Goal: Task Accomplishment & Management: Manage account settings

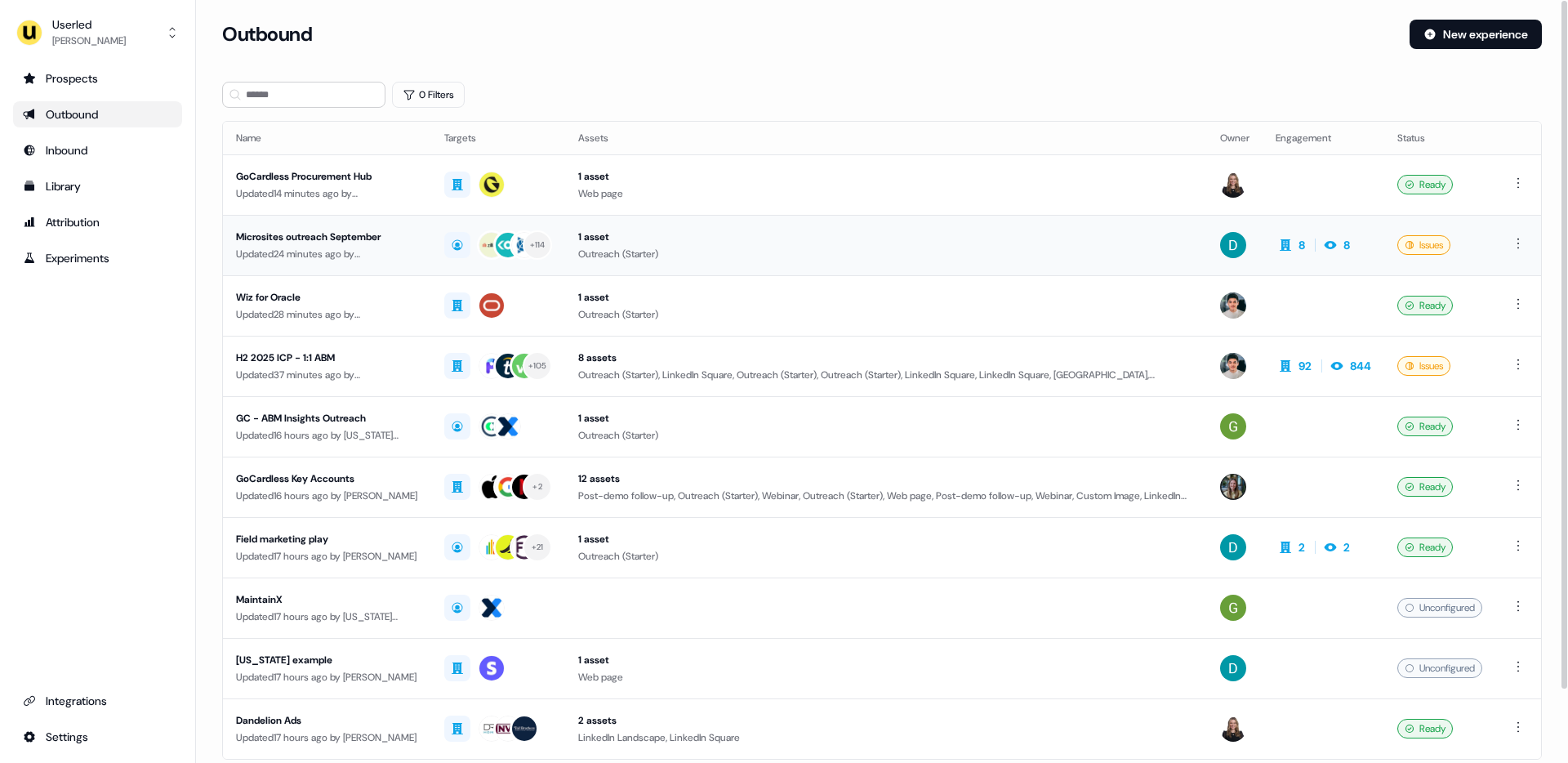
click at [333, 243] on div "Microsites outreach September" at bounding box center [327, 237] width 182 height 16
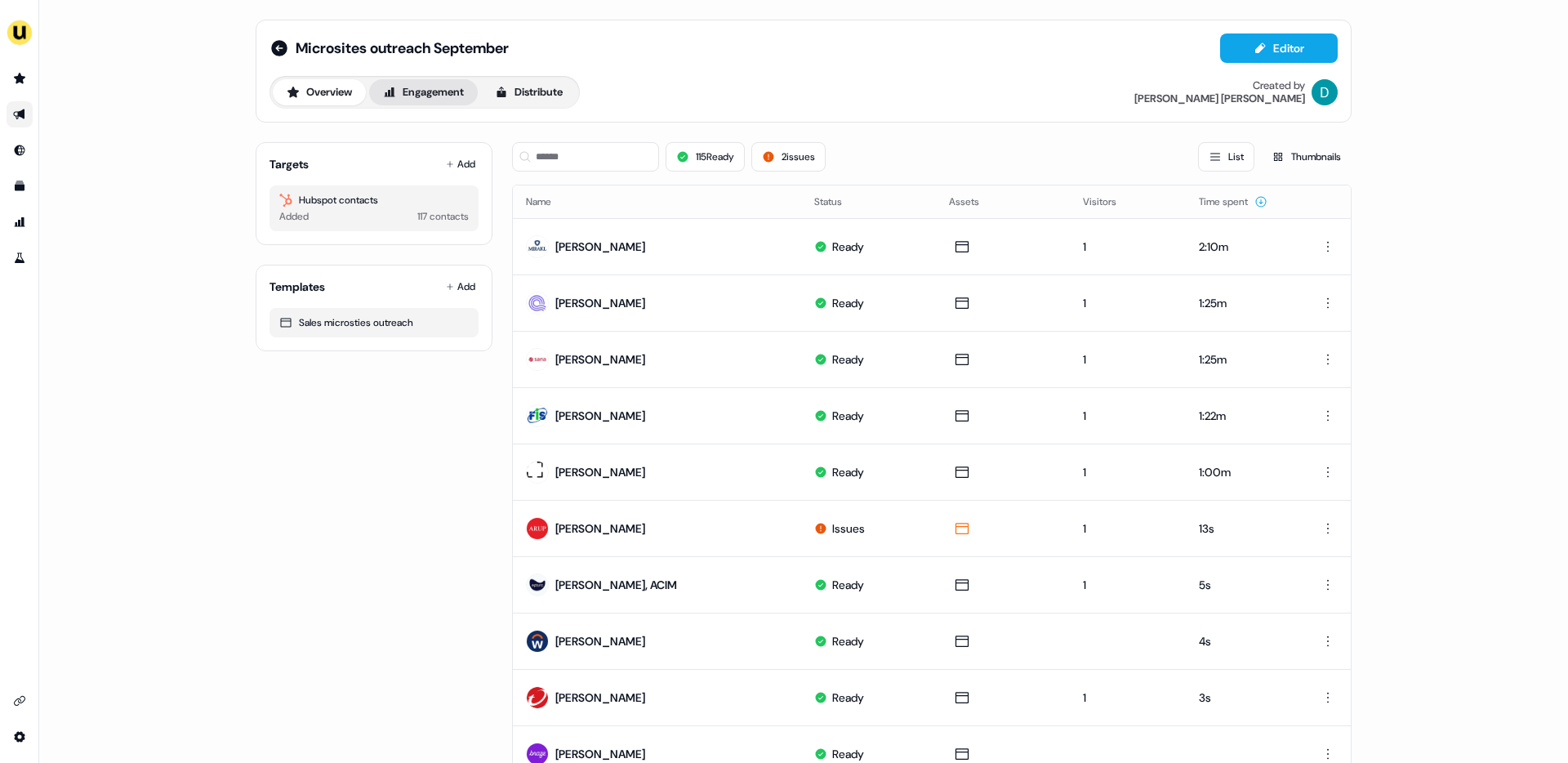
click at [452, 92] on button "Engagement" at bounding box center [423, 93] width 109 height 27
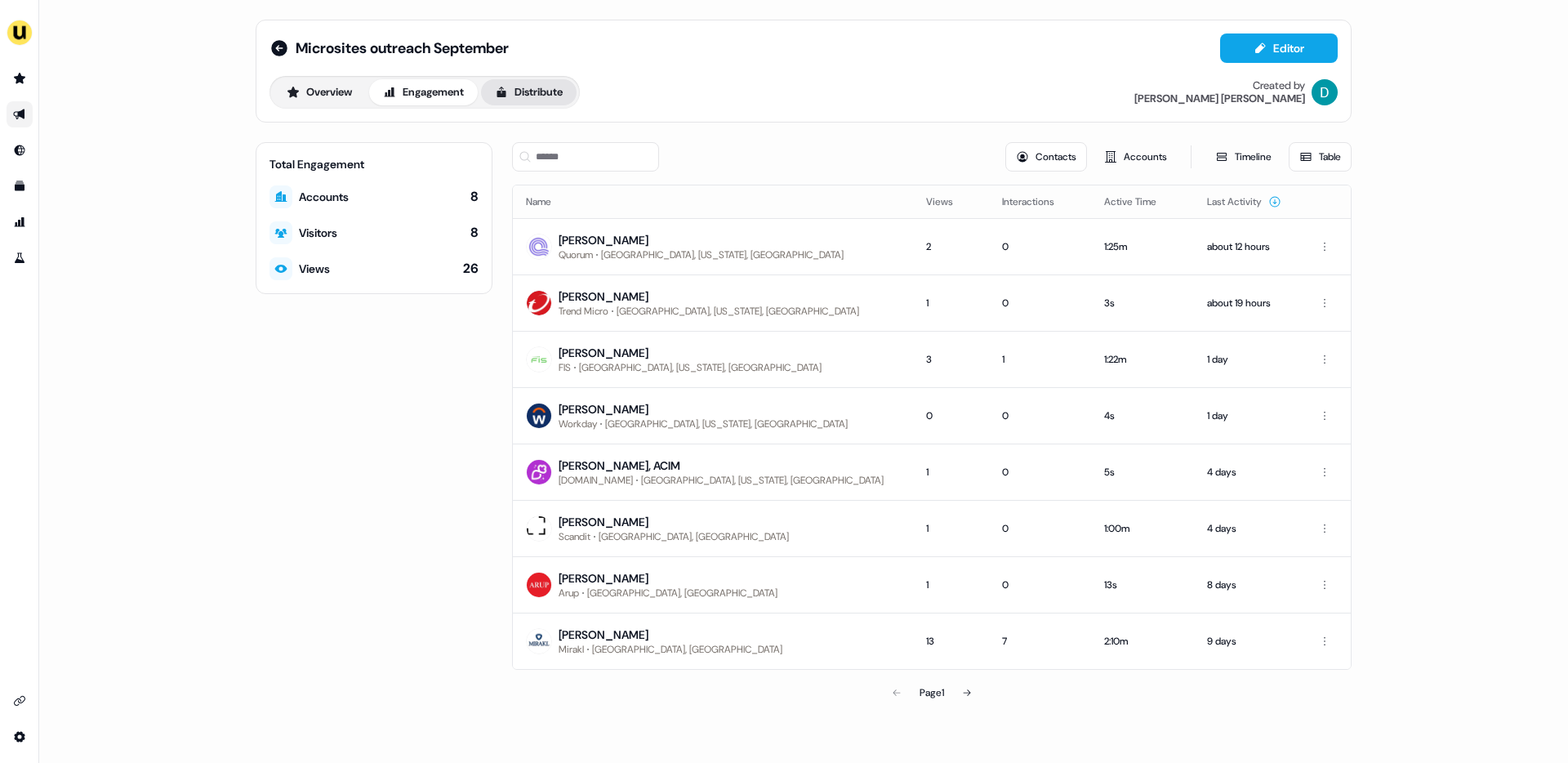
click at [517, 99] on button "Distribute" at bounding box center [529, 93] width 96 height 27
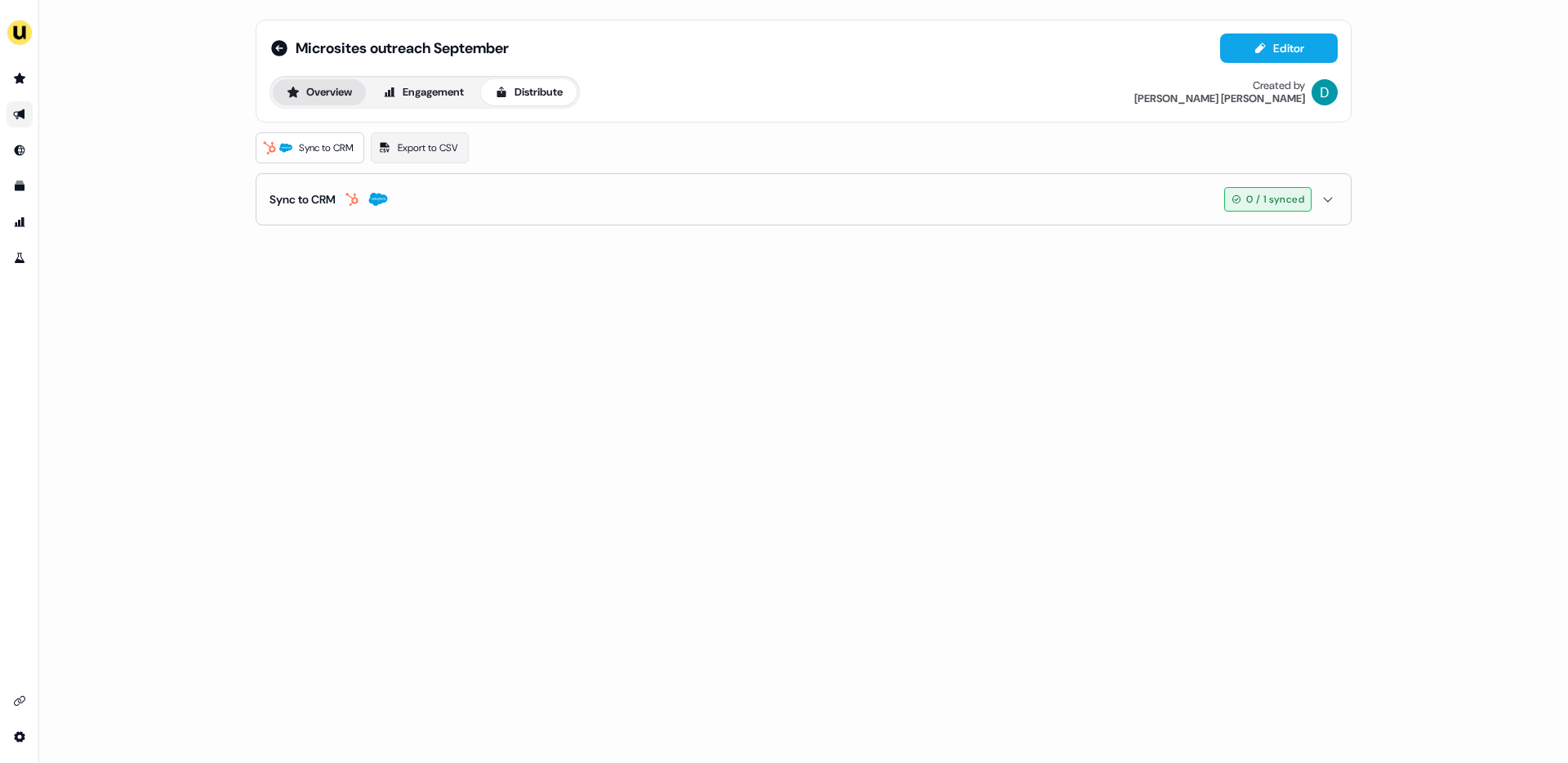
click at [345, 95] on button "Overview" at bounding box center [318, 93] width 93 height 27
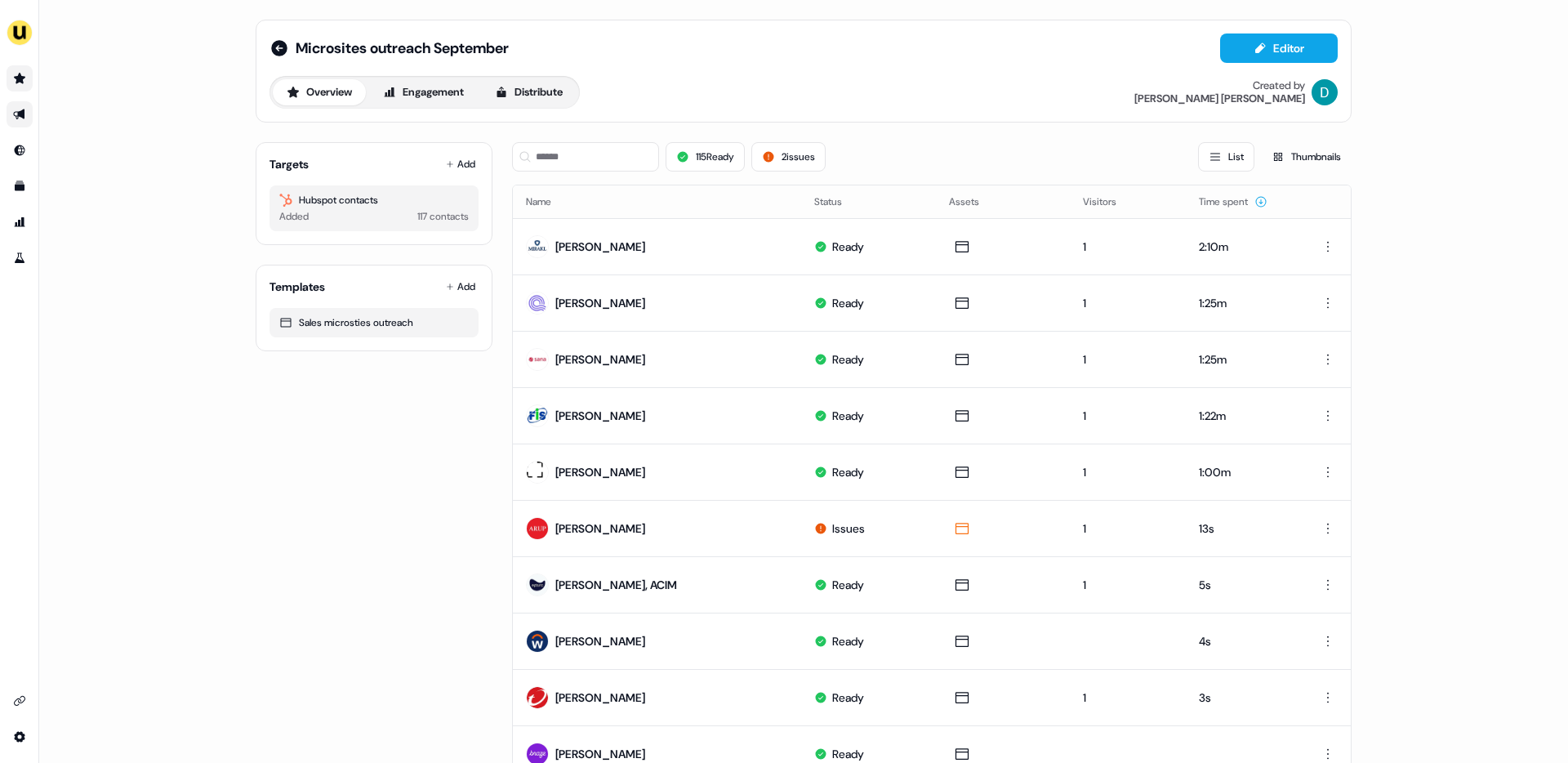
click at [20, 80] on icon "Go to prospects" at bounding box center [19, 78] width 11 height 11
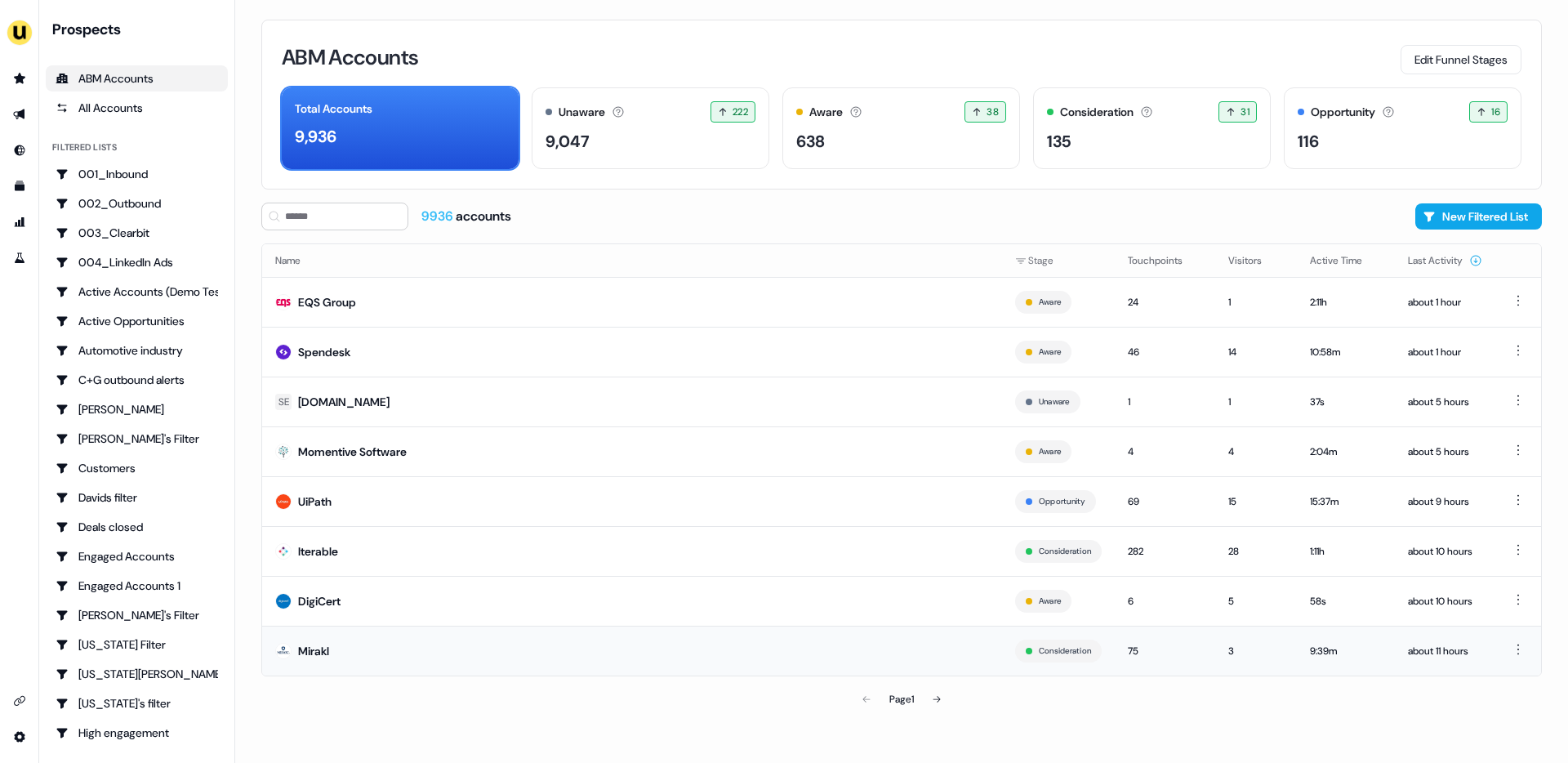
click at [355, 631] on td "Mirakl" at bounding box center [631, 650] width 740 height 50
click at [821, 148] on div "638" at bounding box center [810, 141] width 28 height 25
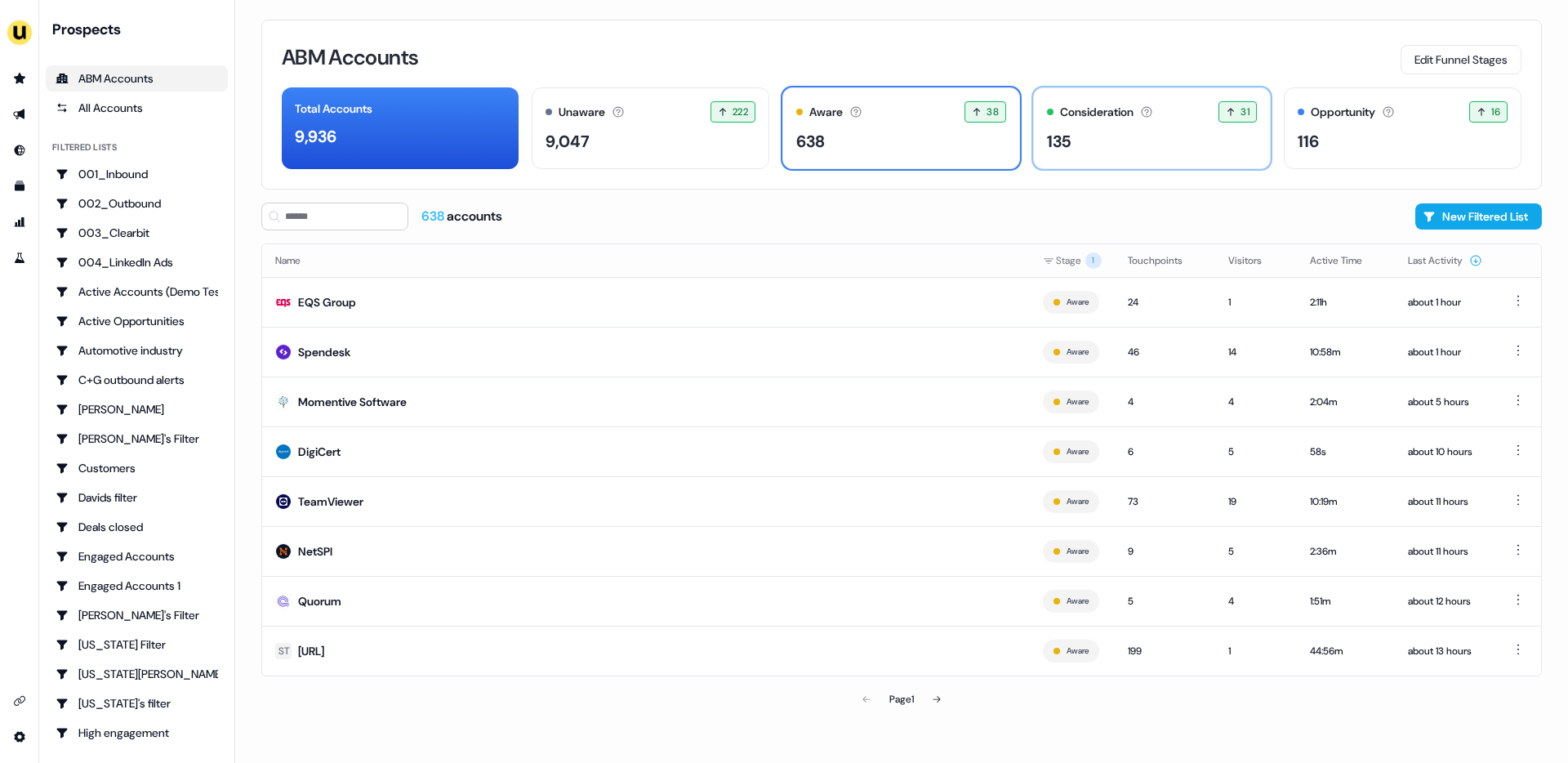
click at [1115, 134] on div "135" at bounding box center [1151, 141] width 210 height 25
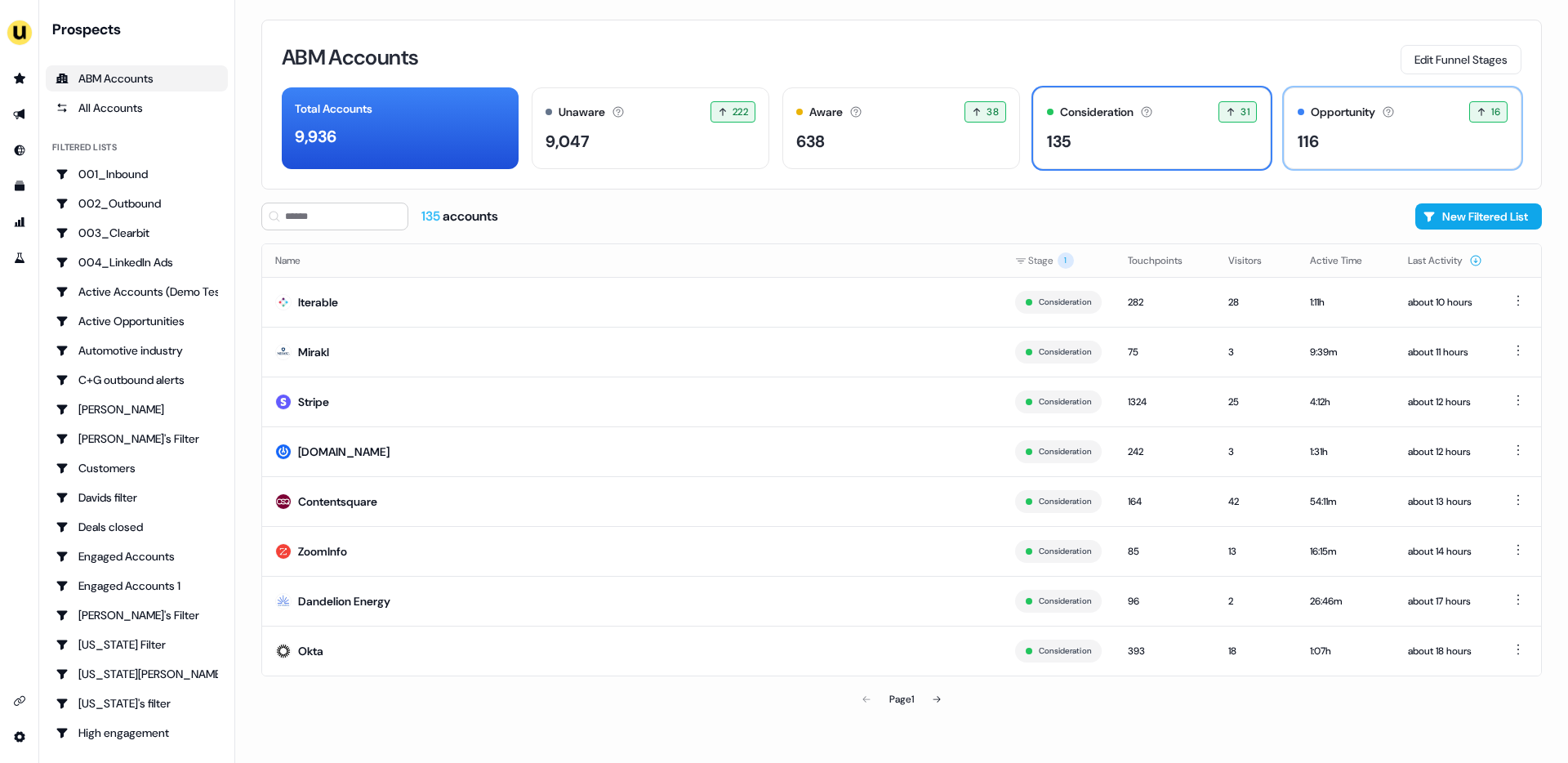
click at [1350, 134] on div "116" at bounding box center [1402, 141] width 210 height 25
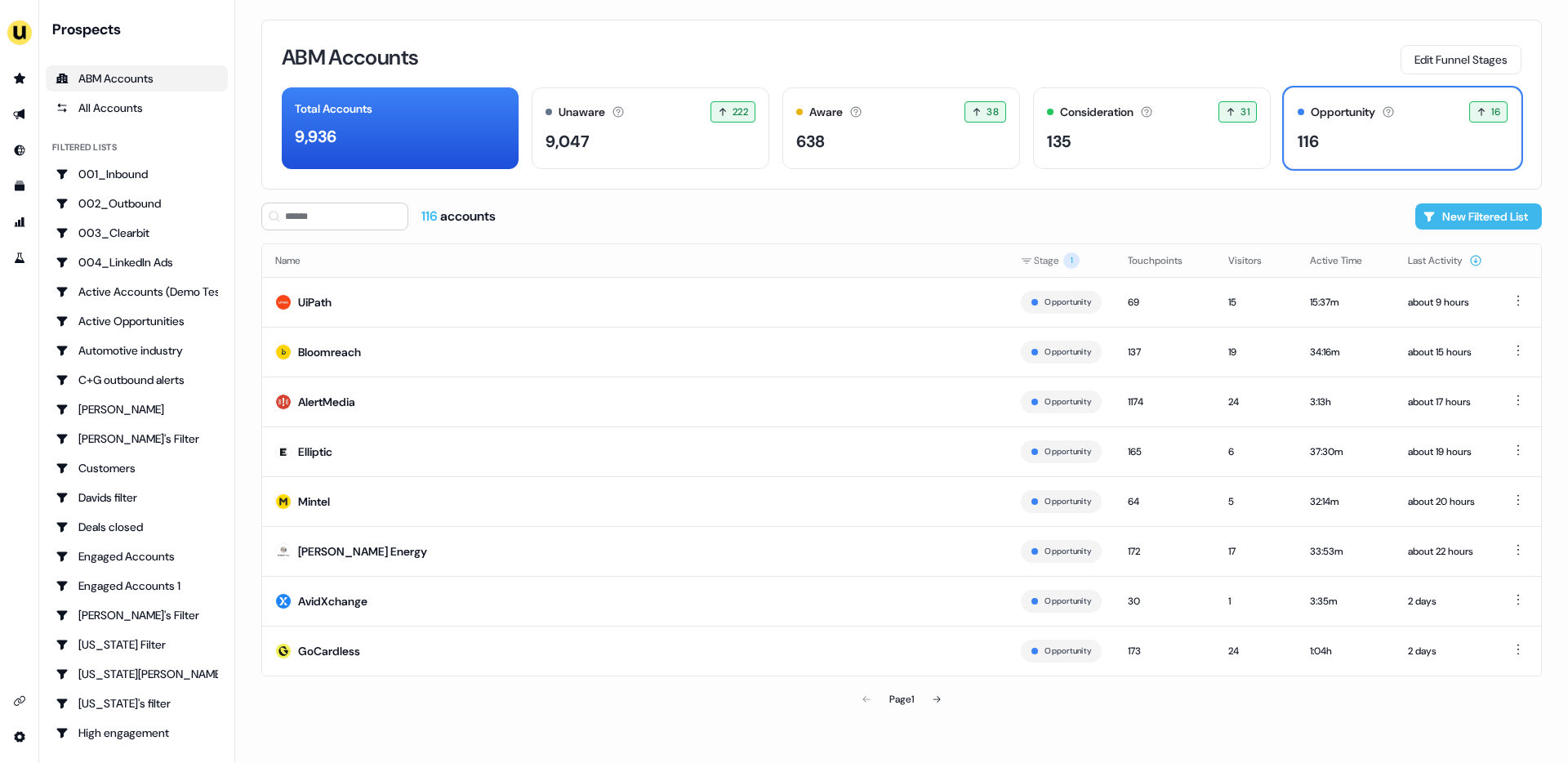
click at [1458, 212] on button "New Filtered List" at bounding box center [1478, 217] width 126 height 27
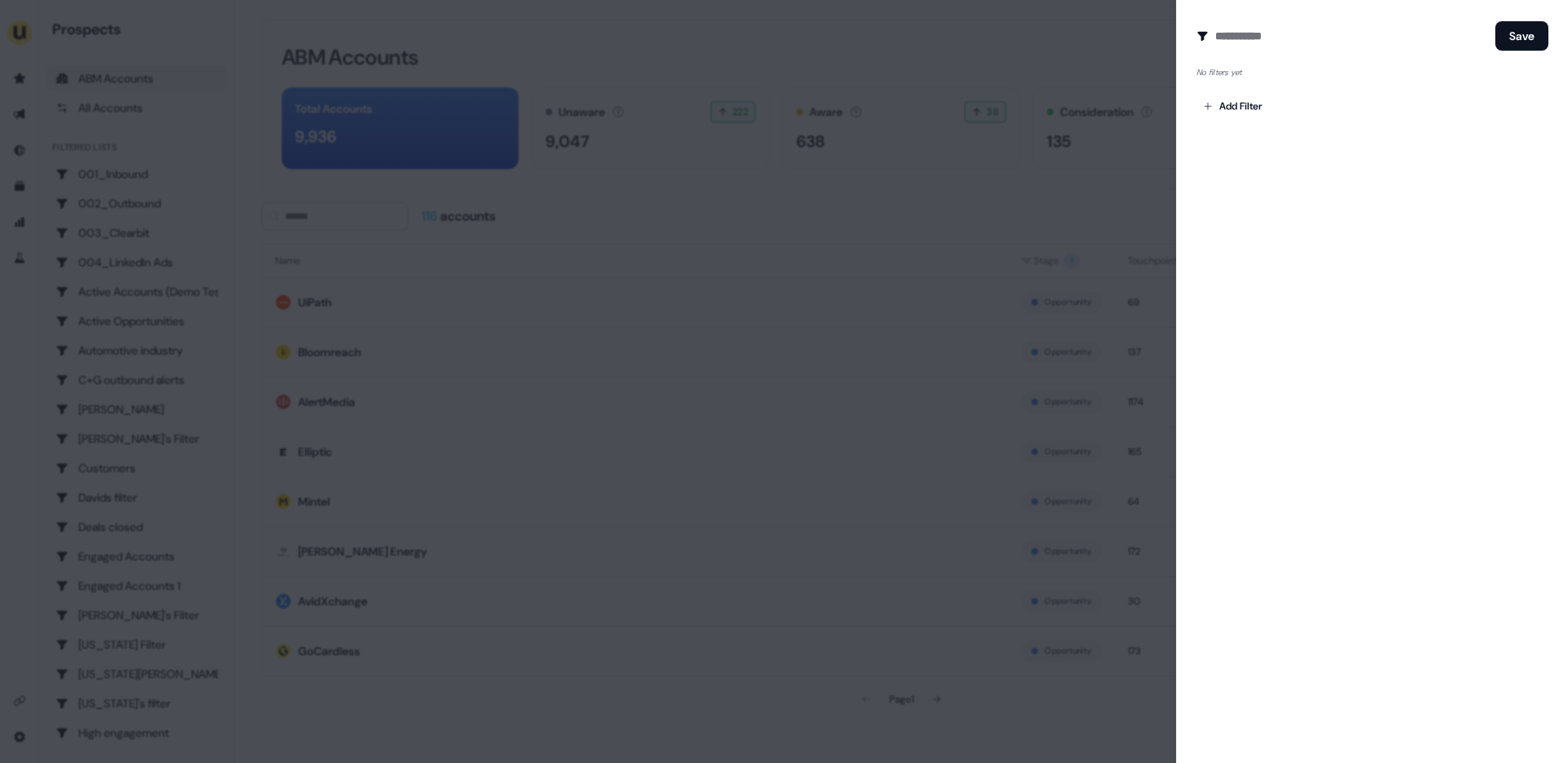
click at [1099, 52] on div at bounding box center [784, 381] width 1568 height 763
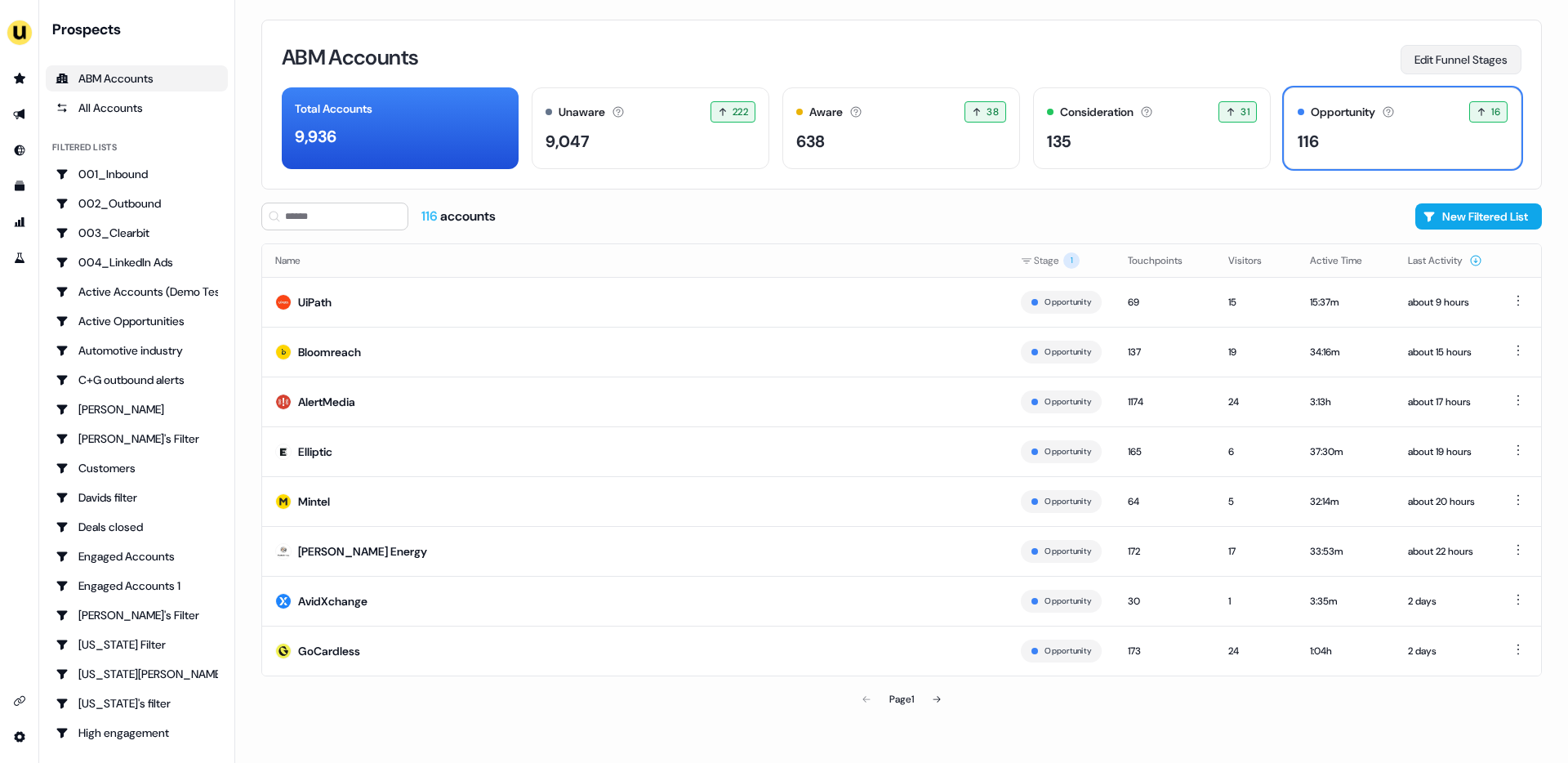
click at [1434, 66] on button "Edit Funnel Stages" at bounding box center [1461, 59] width 121 height 29
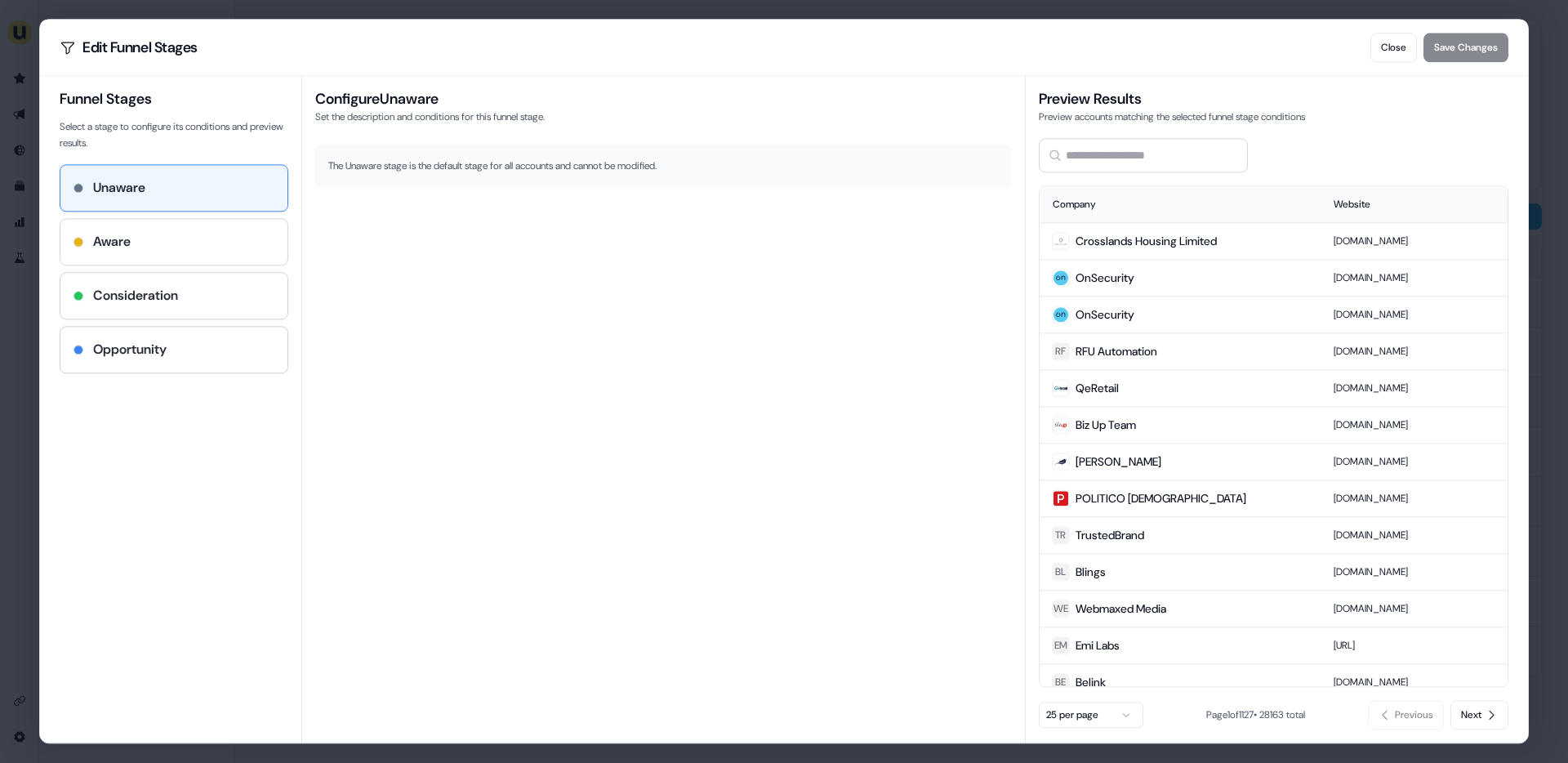
click at [129, 232] on h4 "Aware" at bounding box center [111, 241] width 37 height 19
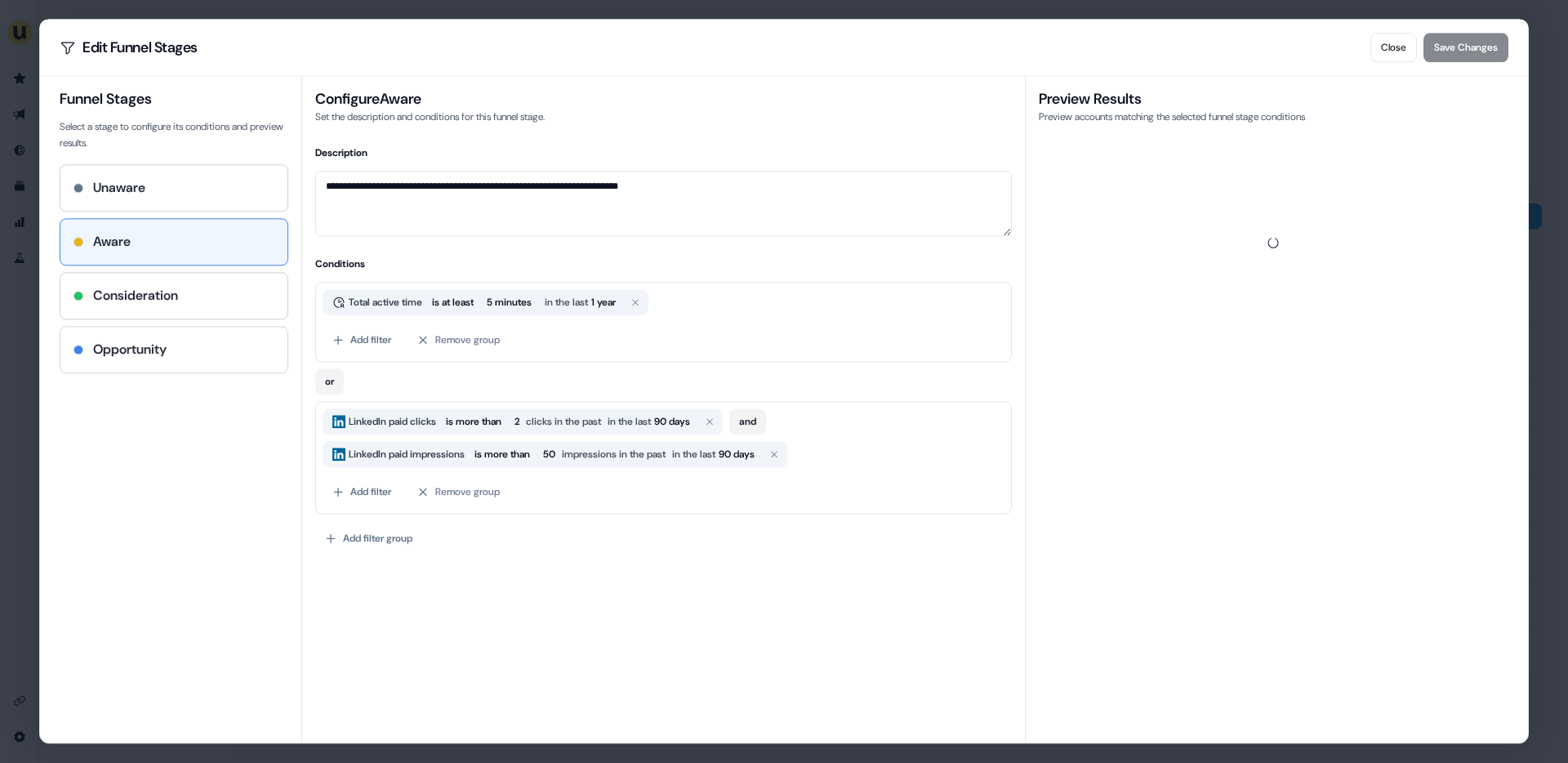
click at [140, 347] on h4 "Opportunity" at bounding box center [129, 349] width 73 height 19
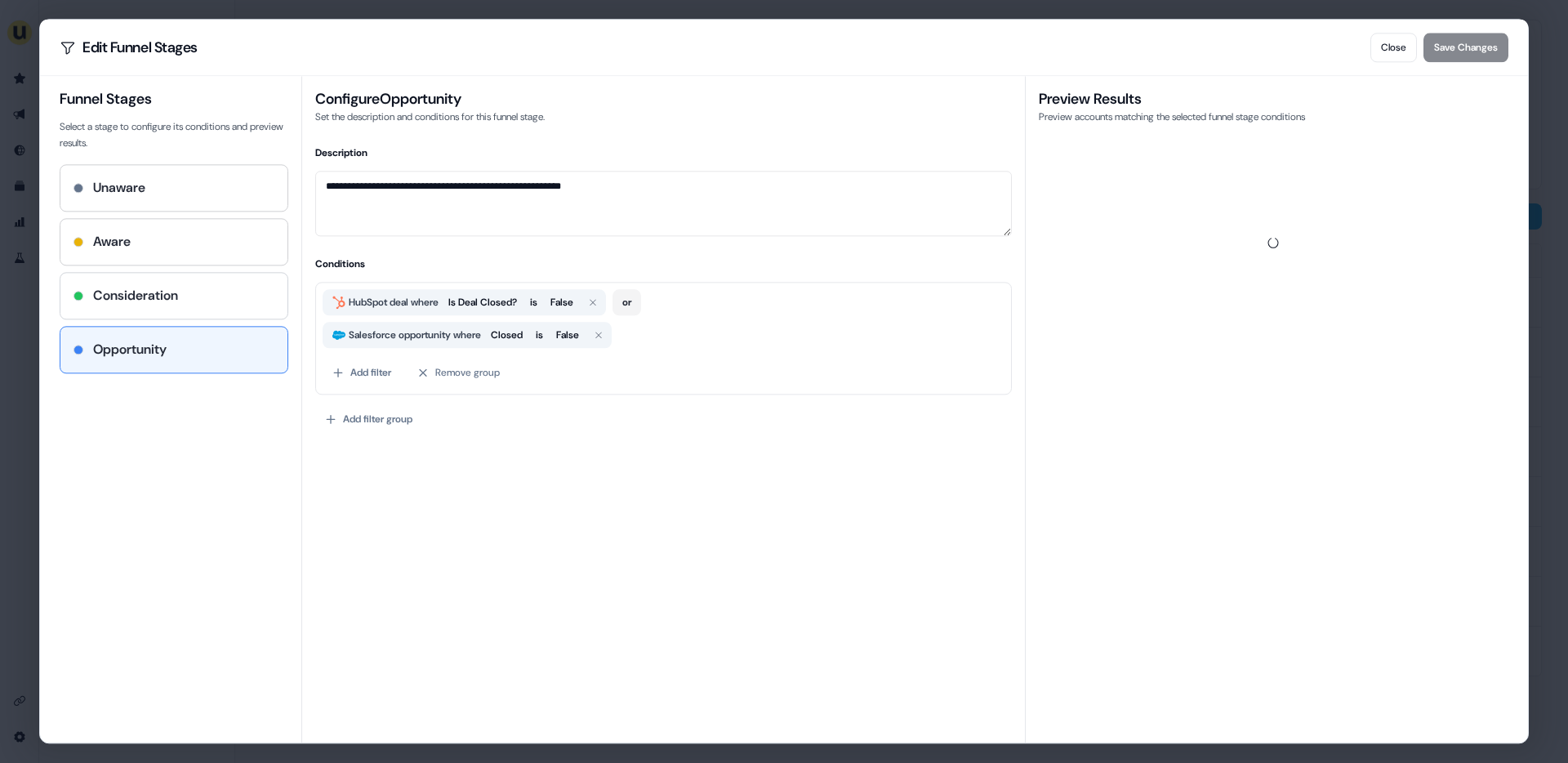
click at [148, 286] on h4 "Consideration" at bounding box center [135, 295] width 85 height 19
type textarea "**********"
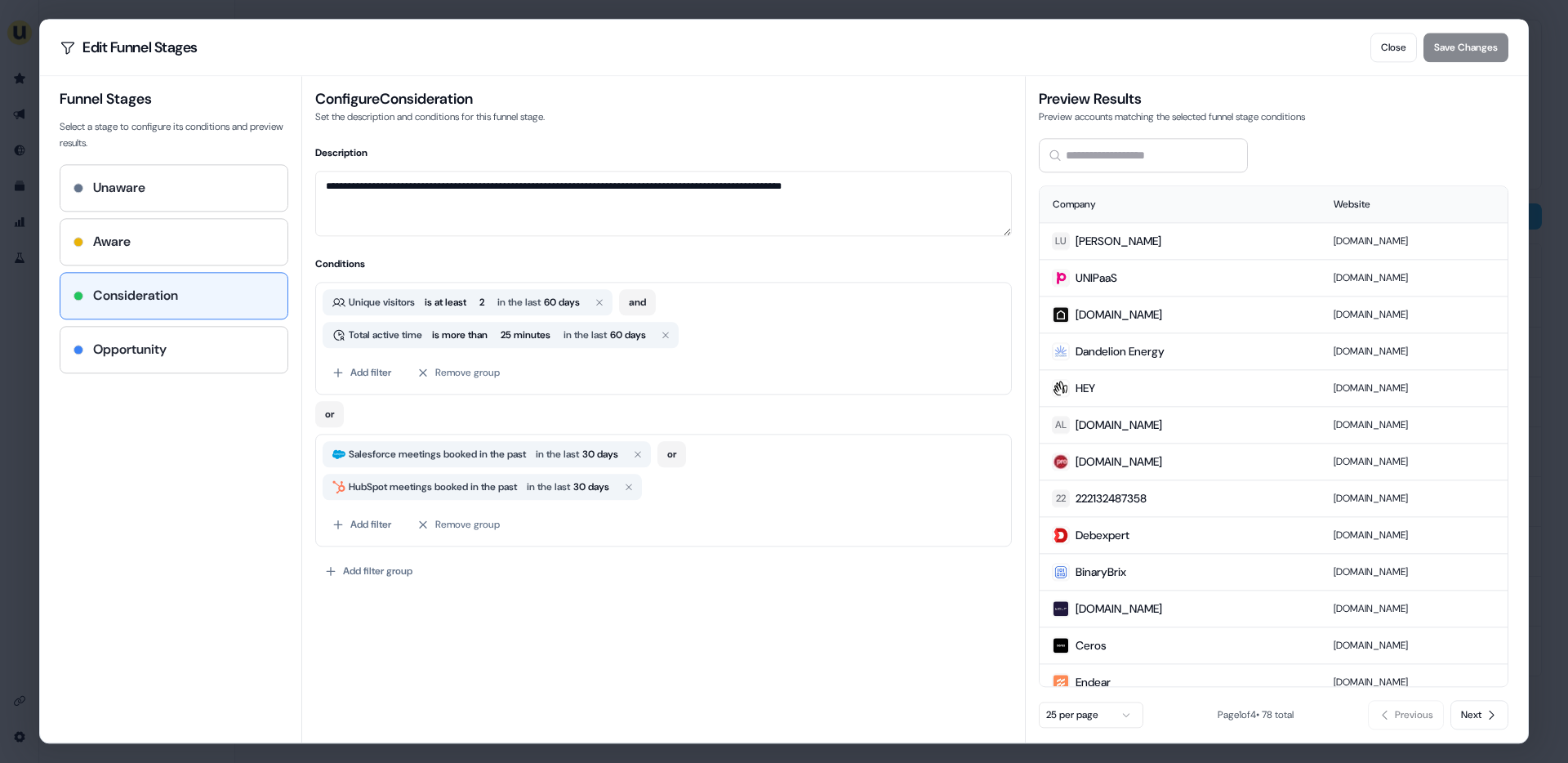
click at [20, 126] on div "**********" at bounding box center [784, 381] width 1568 height 763
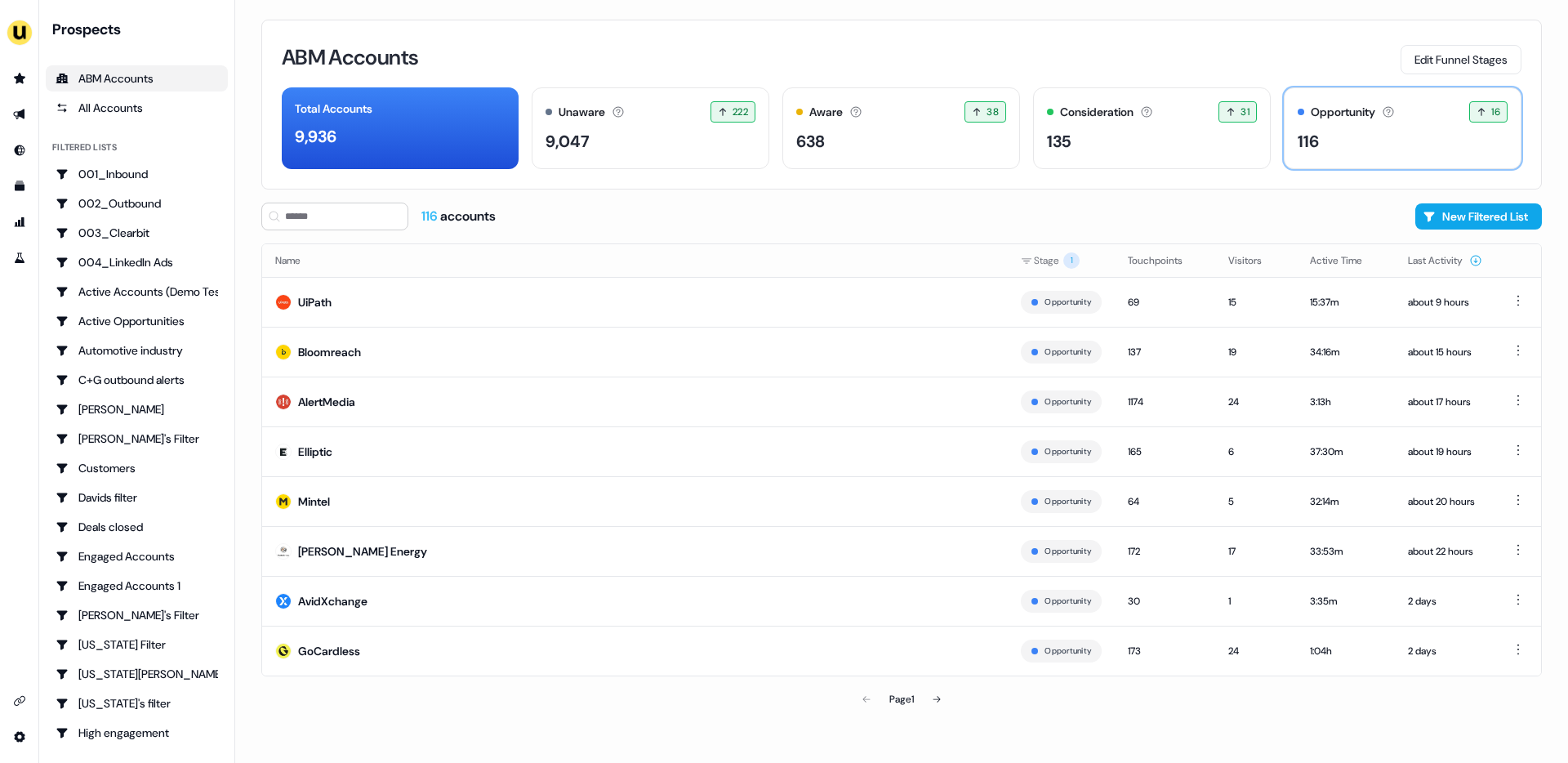
click at [1352, 144] on div "116" at bounding box center [1402, 141] width 210 height 25
click at [1136, 146] on div "135" at bounding box center [1151, 141] width 210 height 25
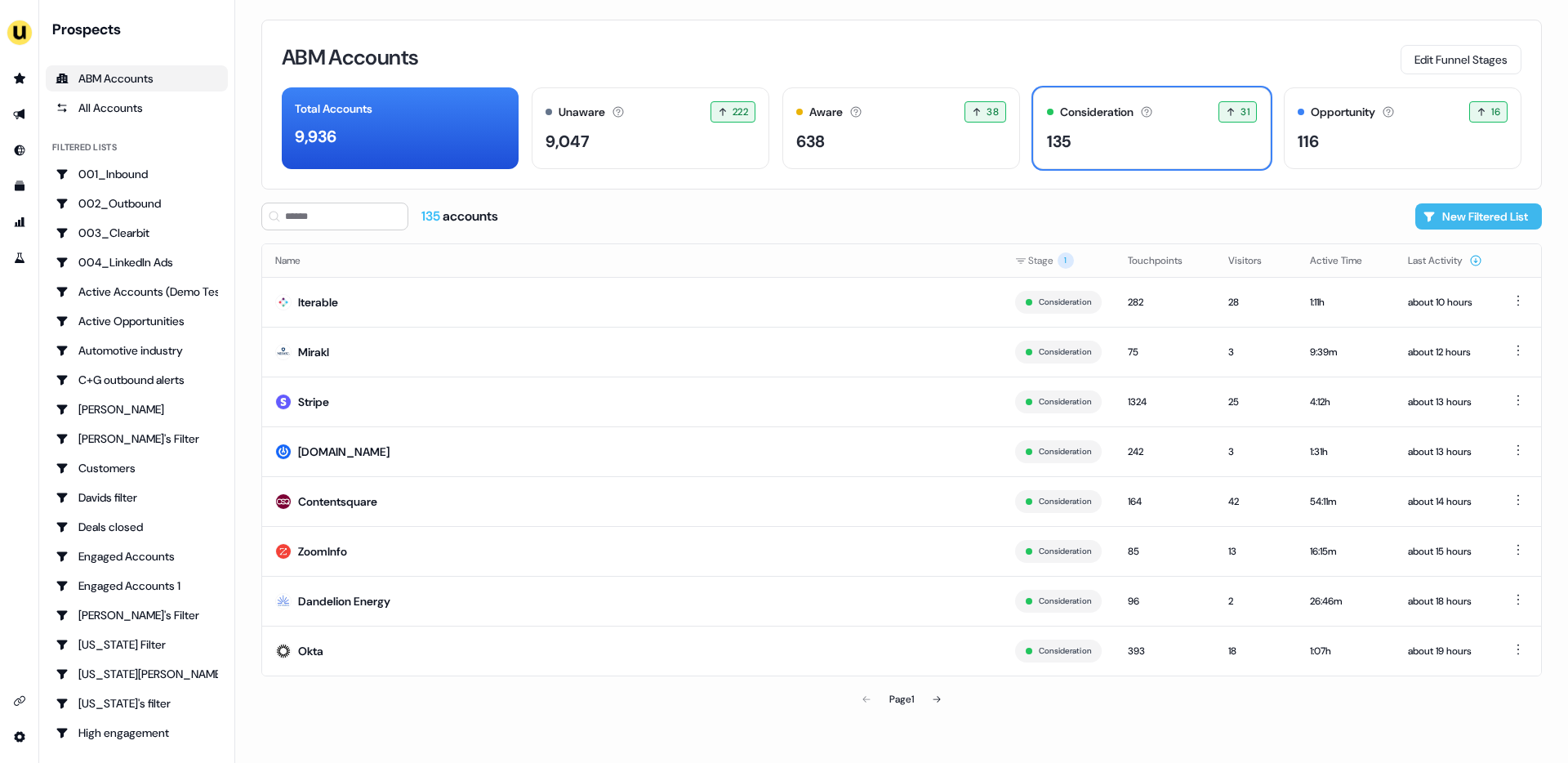
click at [1449, 215] on button "New Filtered List" at bounding box center [1478, 217] width 126 height 27
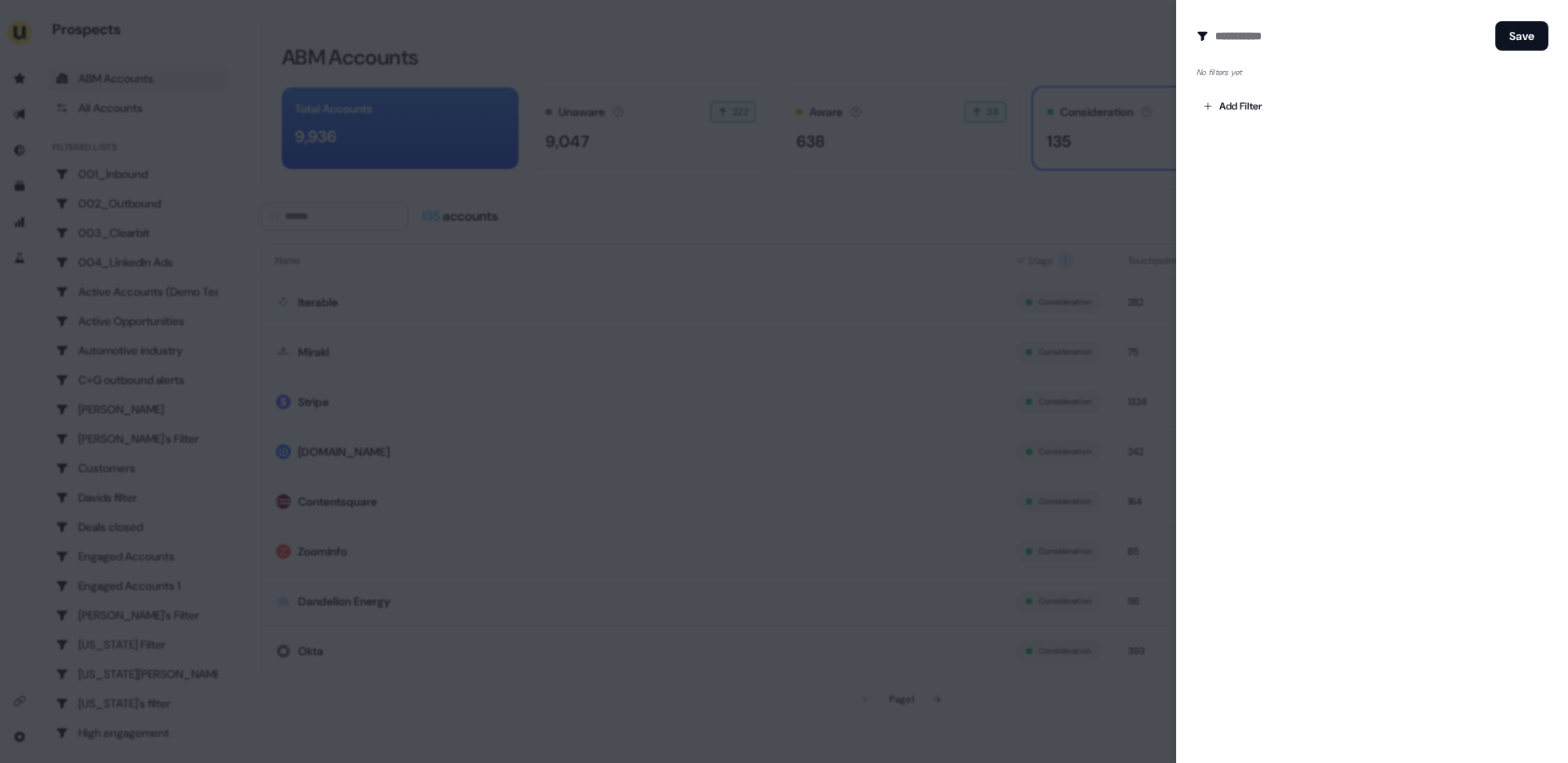
click at [985, 173] on div at bounding box center [784, 381] width 1568 height 763
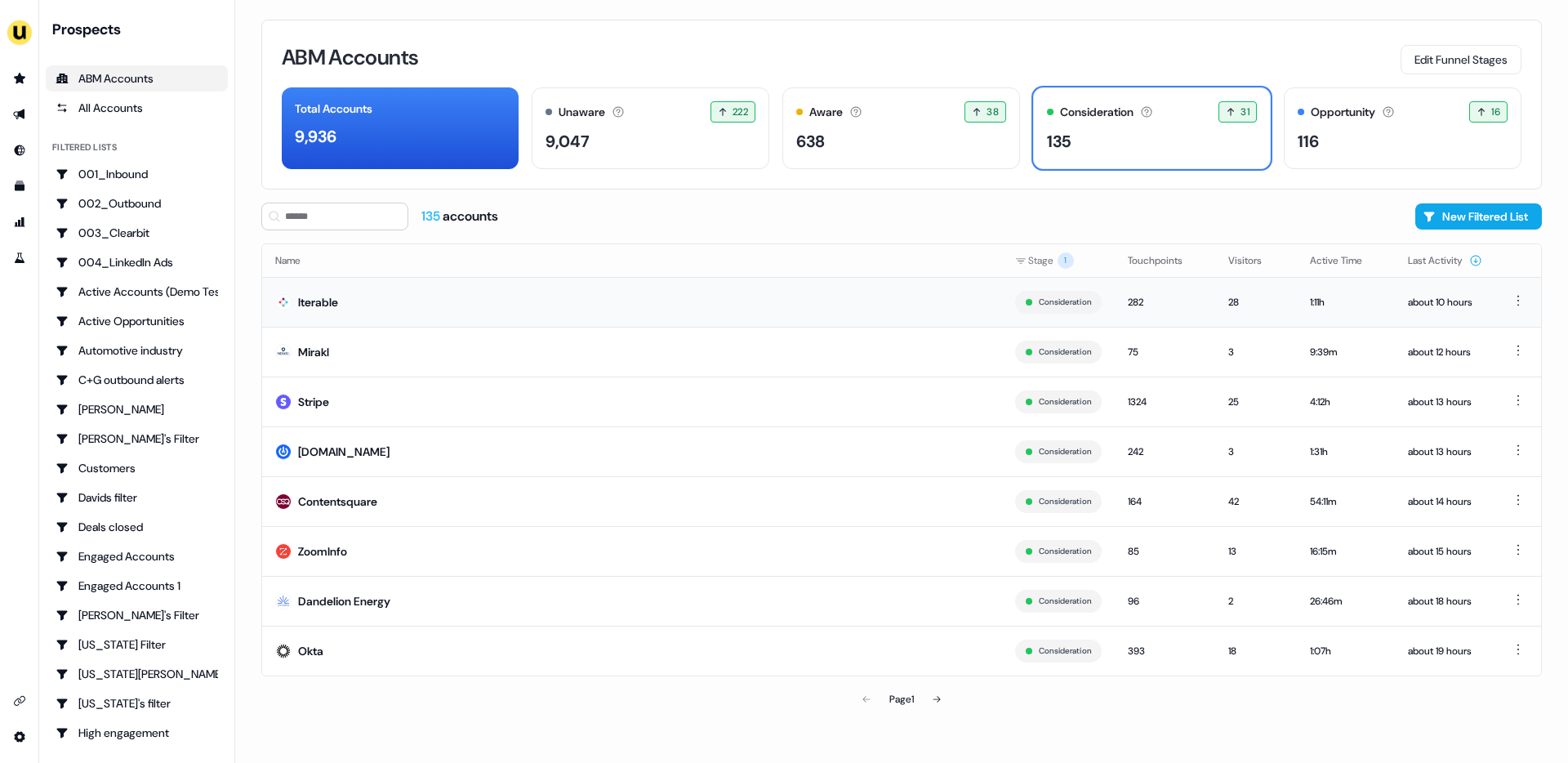
click at [322, 301] on div "Iterable" at bounding box center [317, 301] width 40 height 16
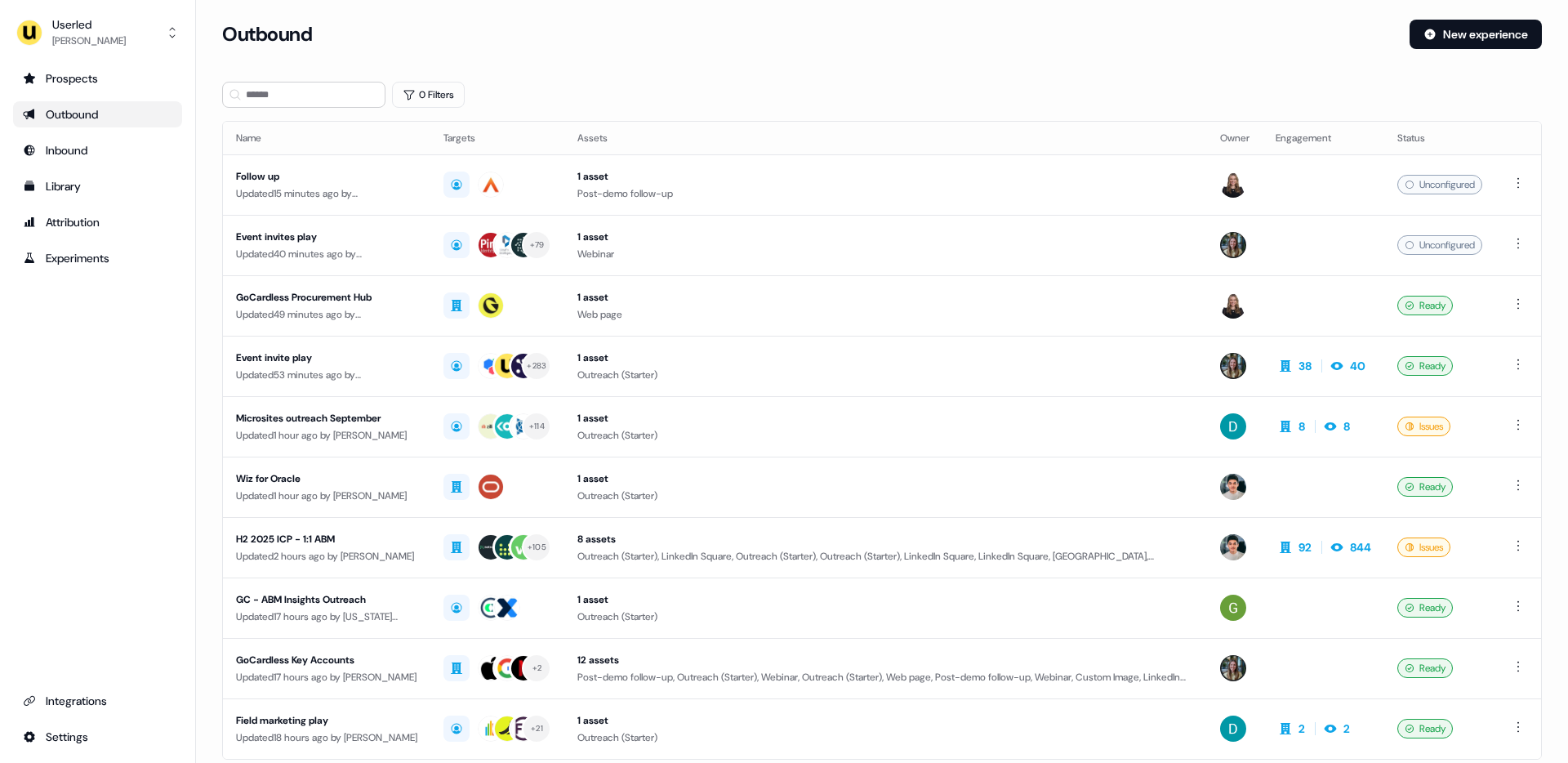
click at [80, 114] on div "Outbound" at bounding box center [97, 114] width 149 height 16
click at [85, 93] on ul "Prospects Outbound Inbound Library Attribution Experiments" at bounding box center [97, 168] width 169 height 206
click at [85, 76] on div "Prospects" at bounding box center [97, 78] width 149 height 16
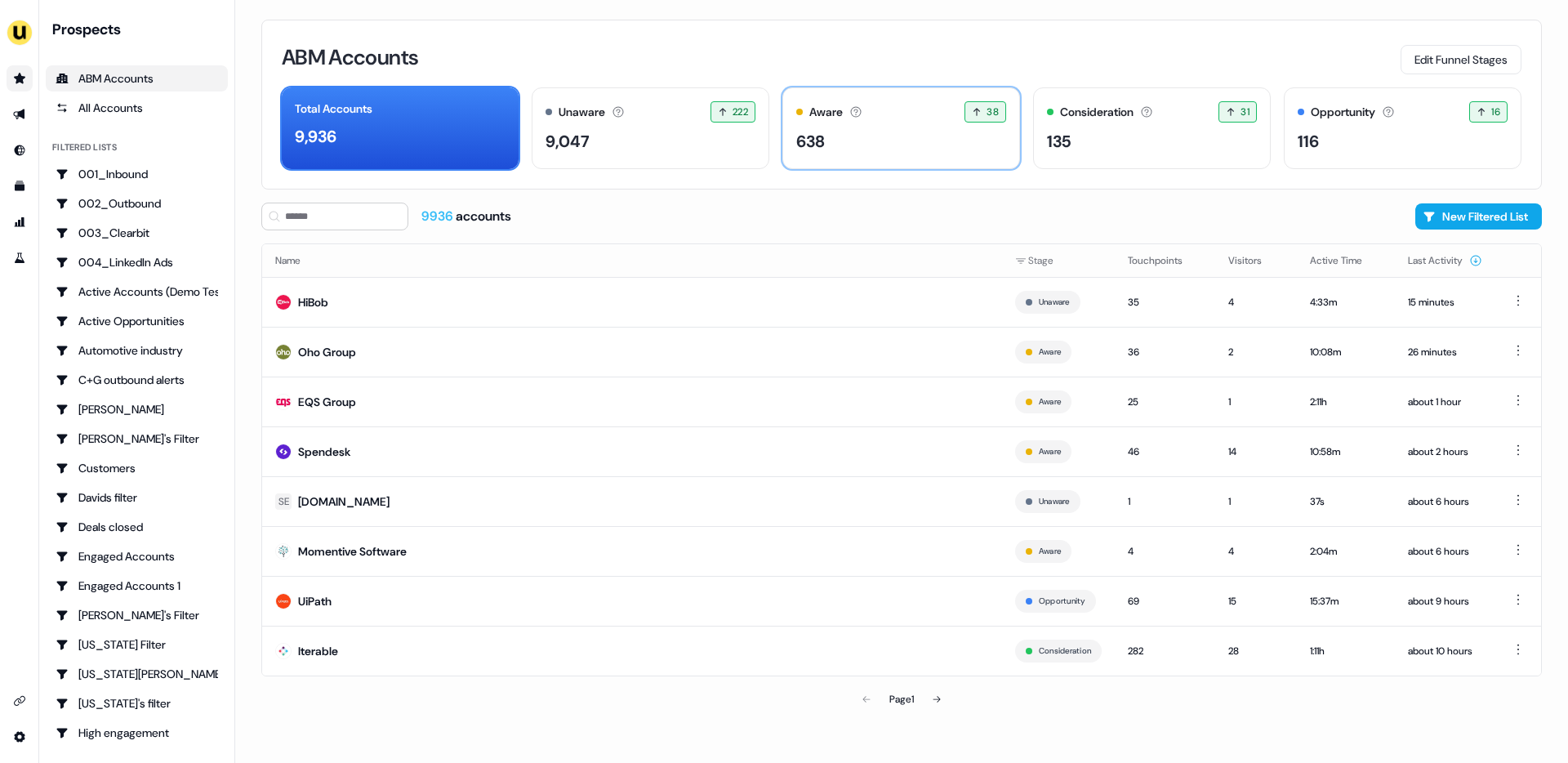
click at [891, 125] on div "Aware Accounts with 5+ minutes of usage or significant LinkedIn ad engagement! …" at bounding box center [901, 128] width 238 height 81
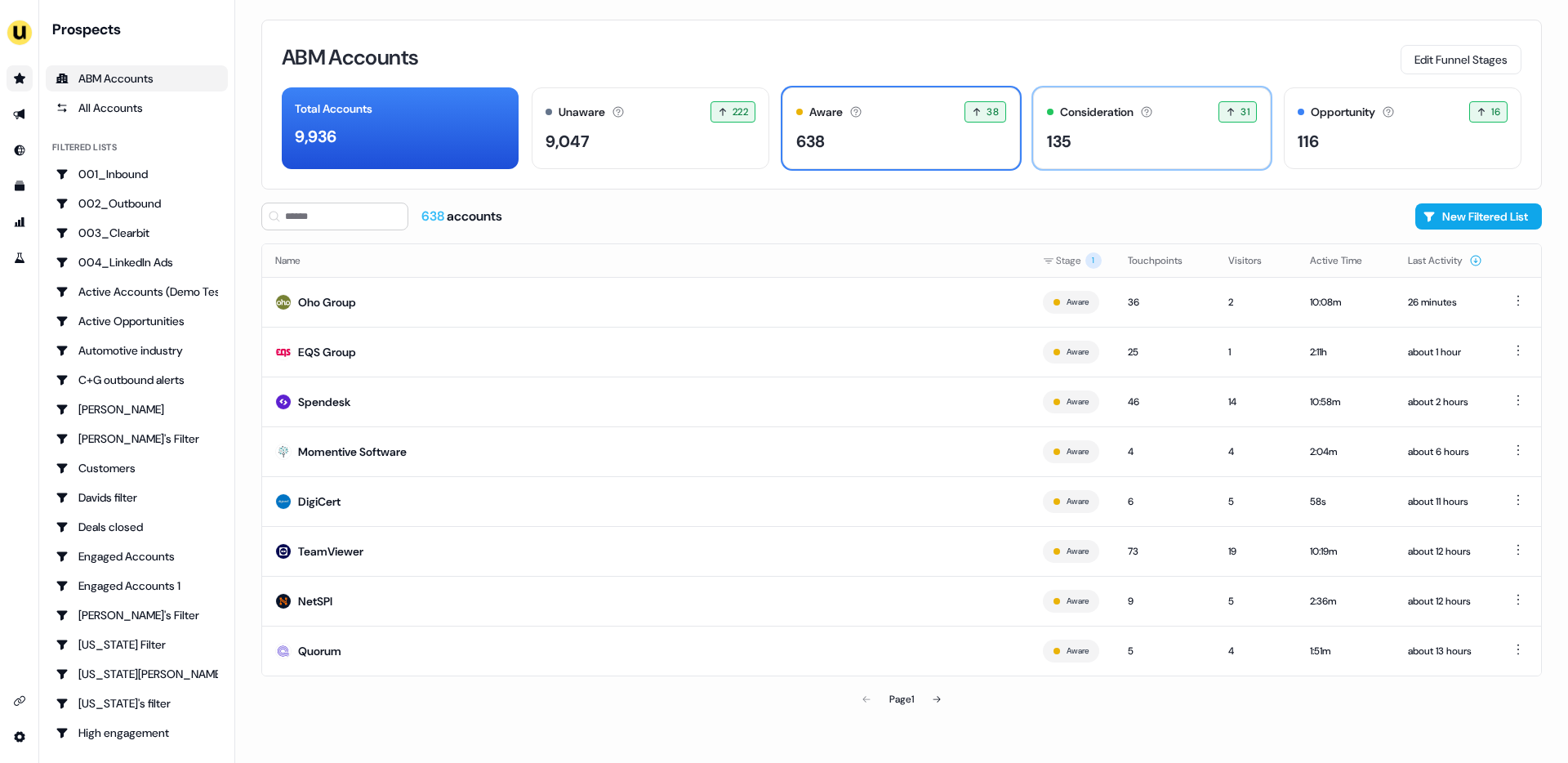
click at [1039, 115] on div "Consideration Accounts with 25+ minutes of usage and 2+ visitors in the last 60…" at bounding box center [1151, 128] width 238 height 81
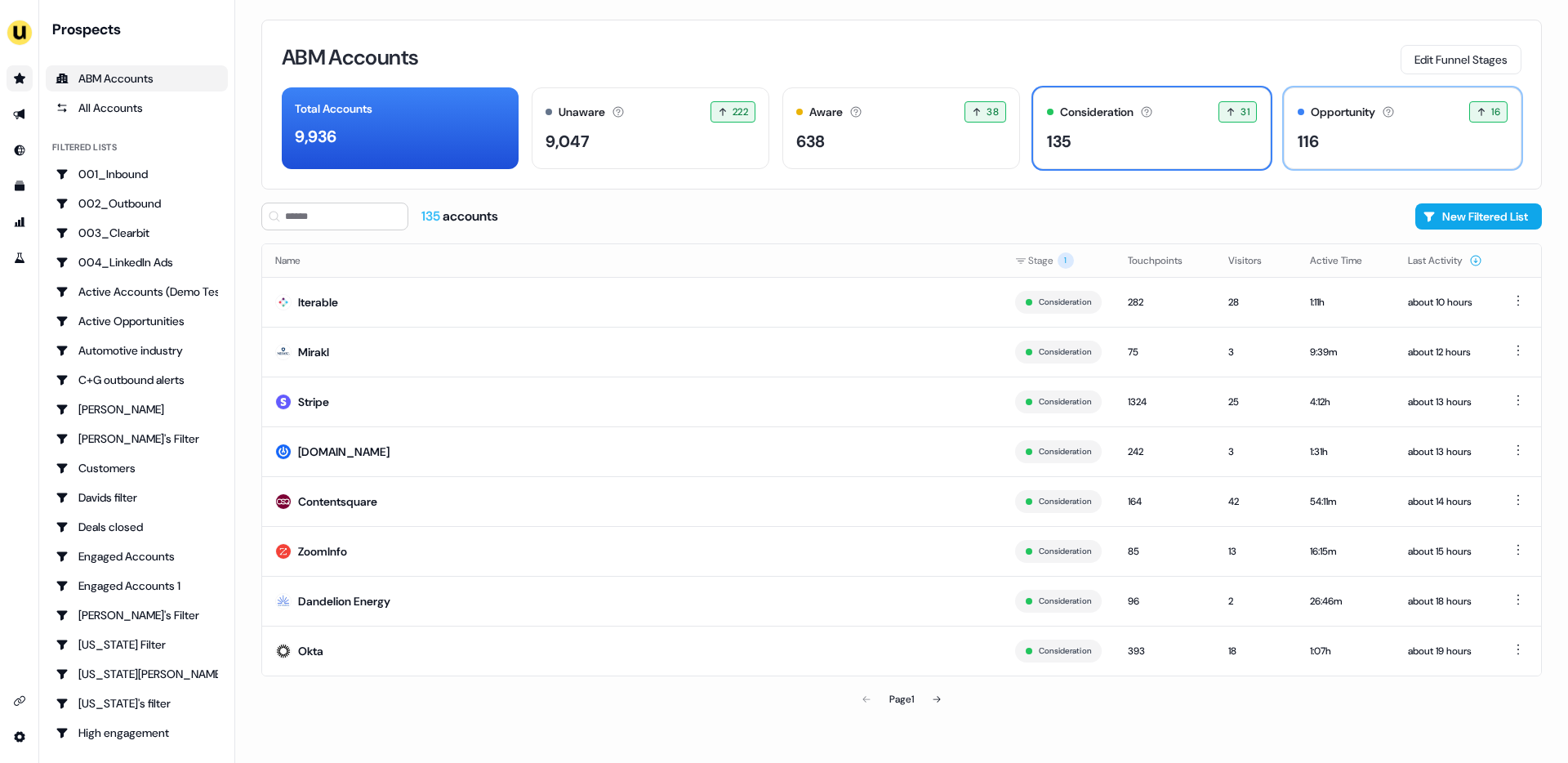
click at [1286, 123] on div "Opportunity Accounts that have an opportunity which hasn't closed yet. 16 16 ac…" at bounding box center [1403, 128] width 238 height 81
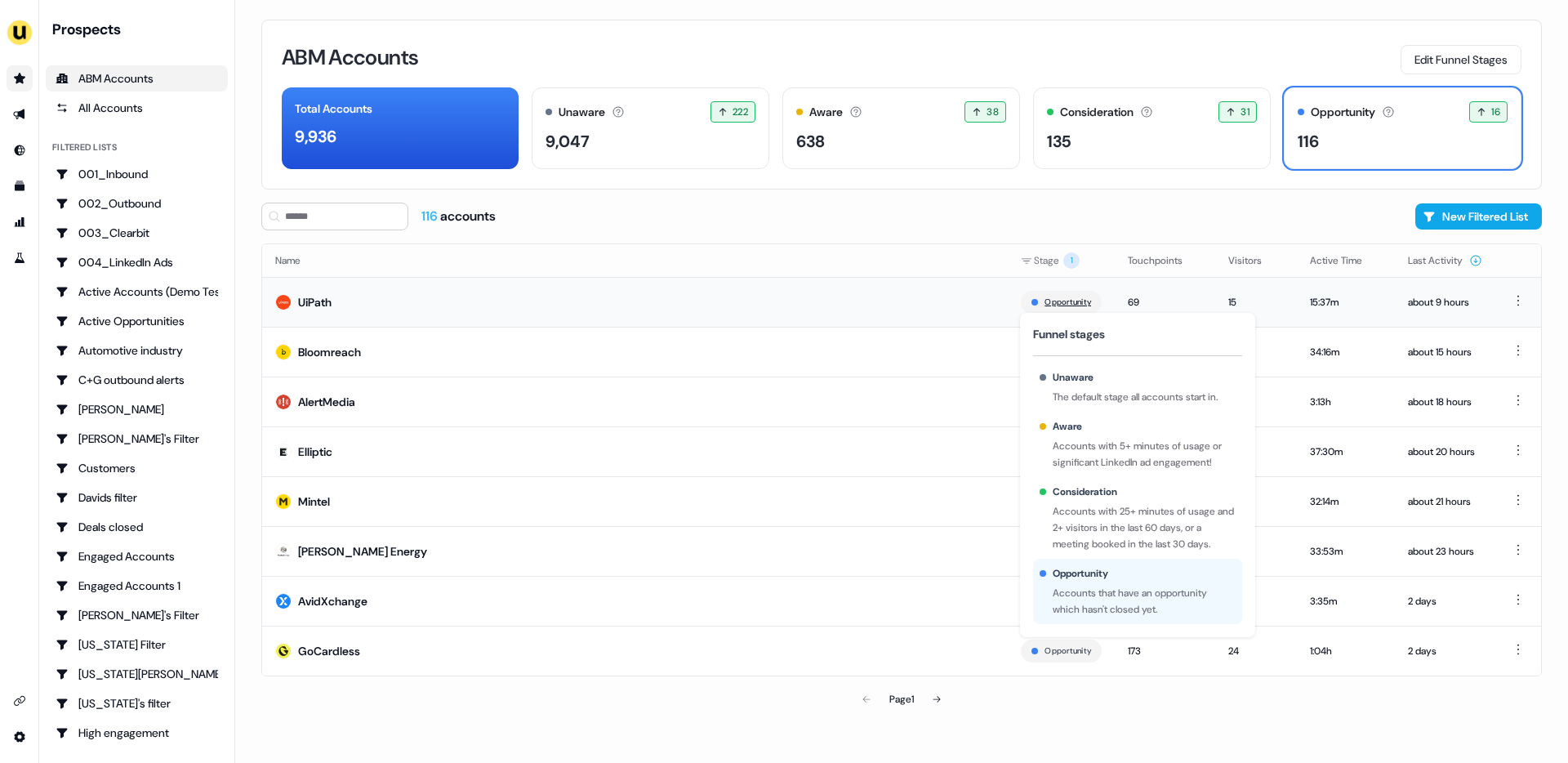
click at [1044, 302] on button "Opportunity" at bounding box center [1067, 301] width 47 height 15
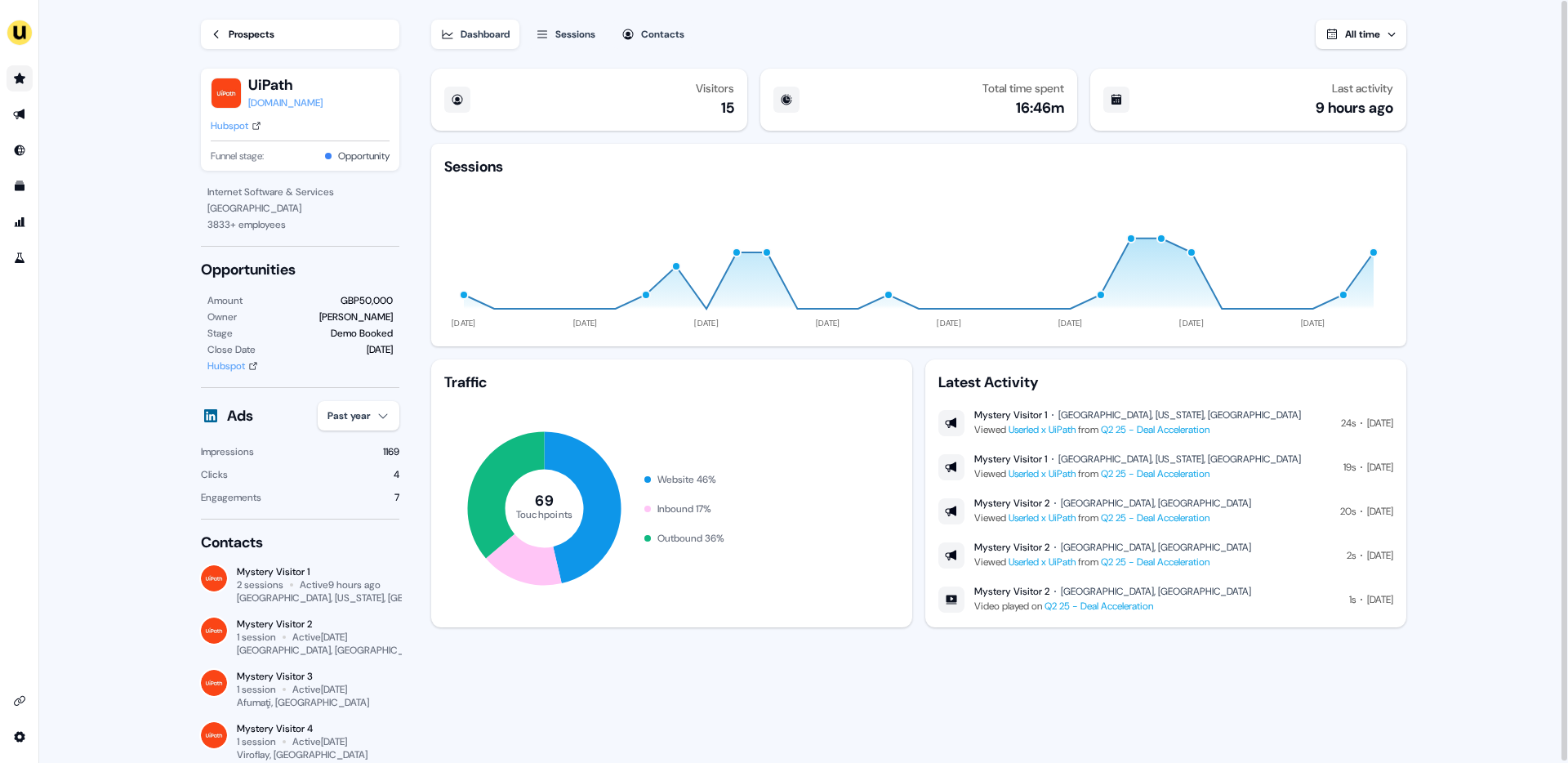
click at [581, 23] on button "Sessions" at bounding box center [566, 34] width 80 height 29
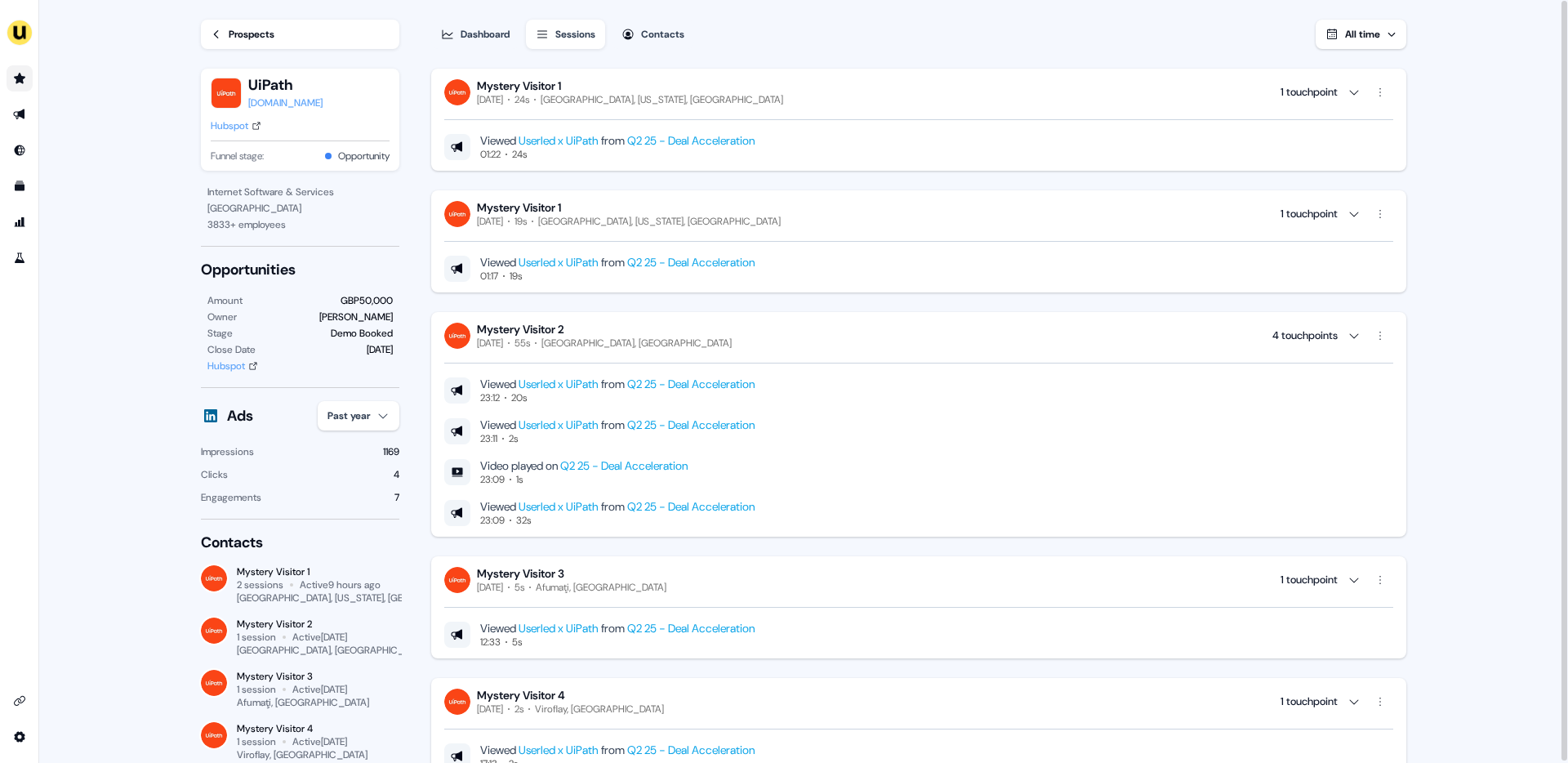
click at [662, 30] on div "Contacts" at bounding box center [662, 34] width 43 height 16
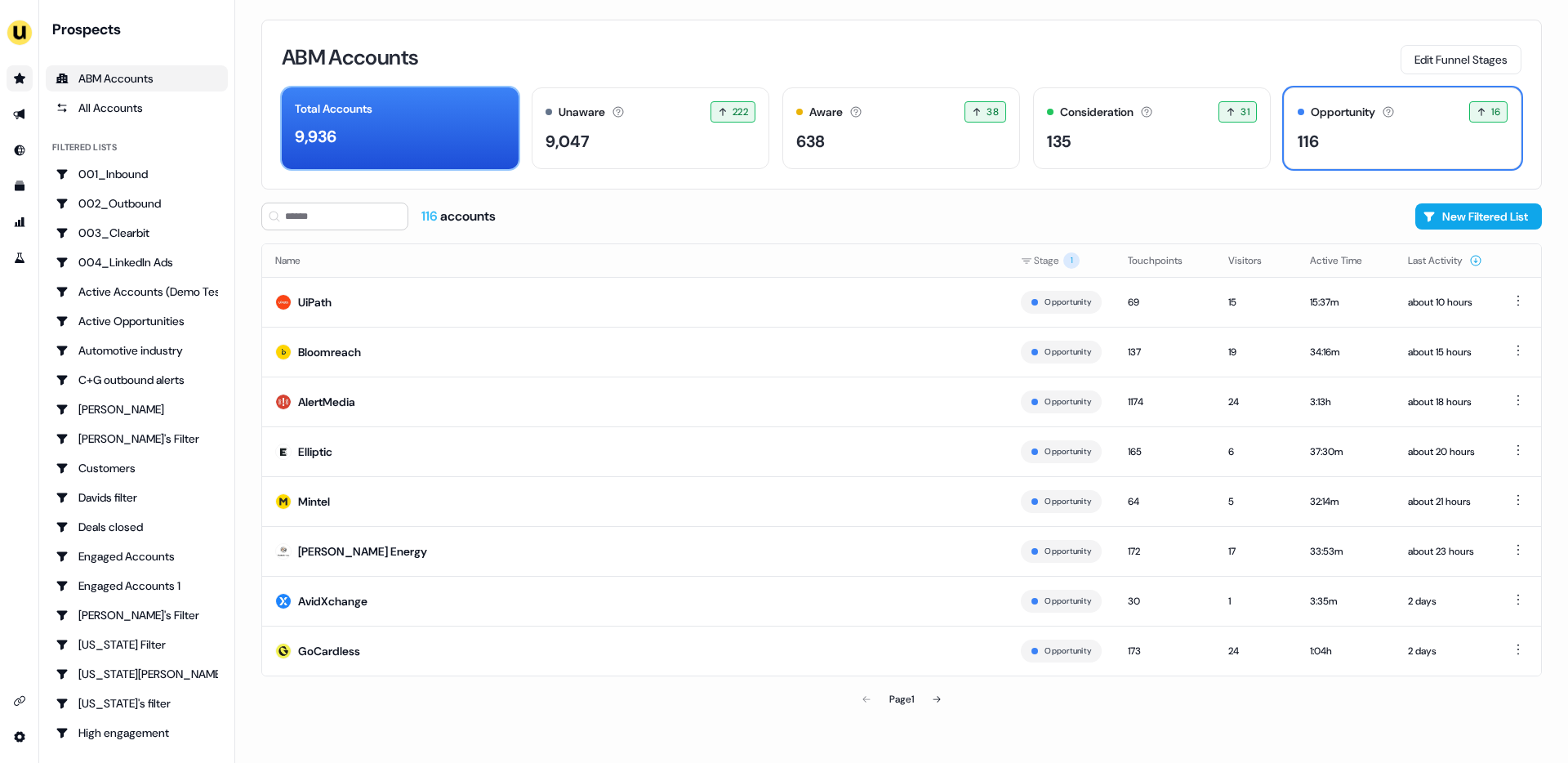
click at [455, 128] on div "9,936" at bounding box center [400, 136] width 210 height 25
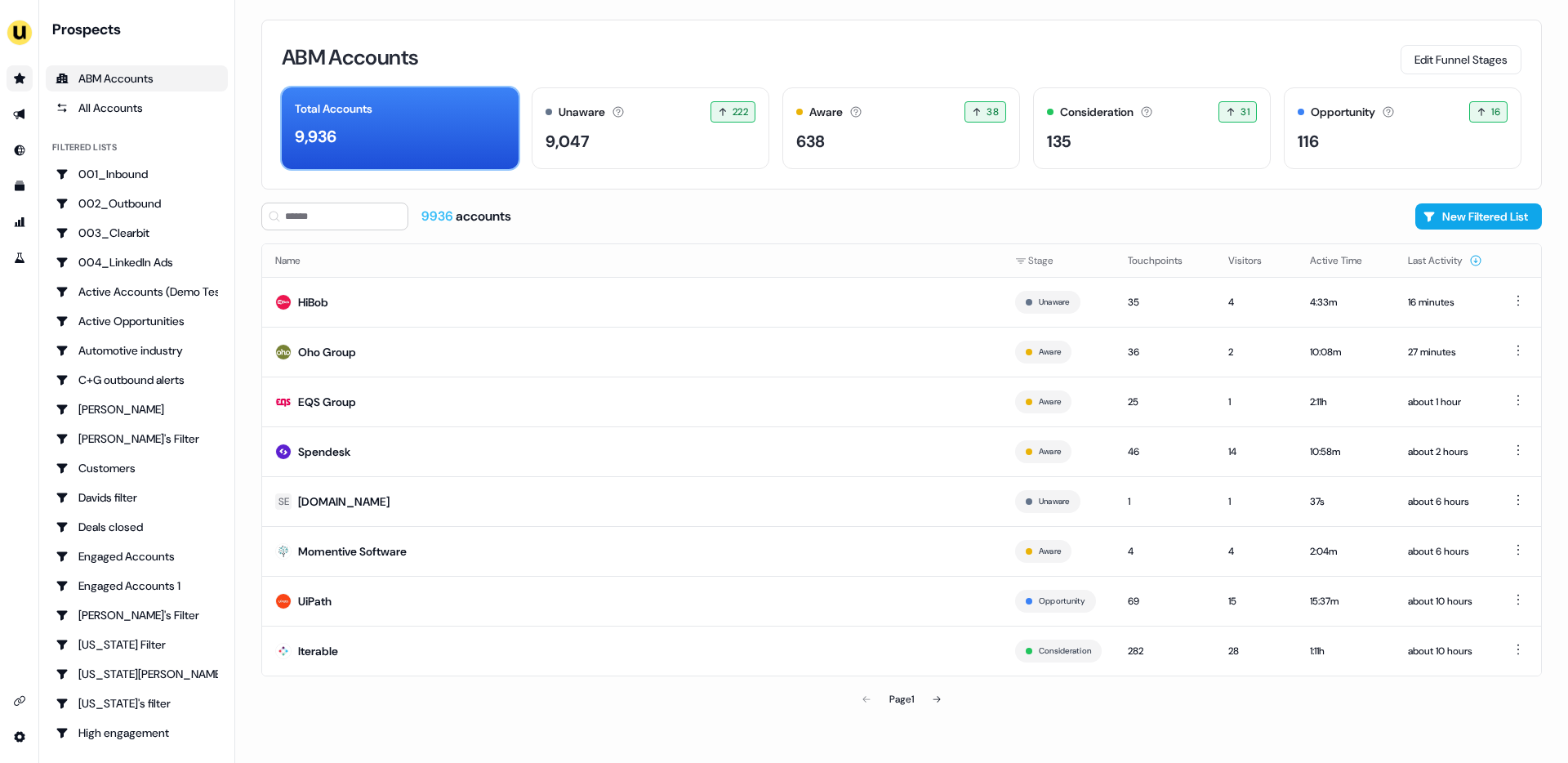
click at [458, 114] on div "Total Accounts" at bounding box center [400, 109] width 210 height 17
click at [880, 123] on div "Aware Accounts with 5+ minutes of usage or significant LinkedIn ad engagement! …" at bounding box center [901, 128] width 238 height 81
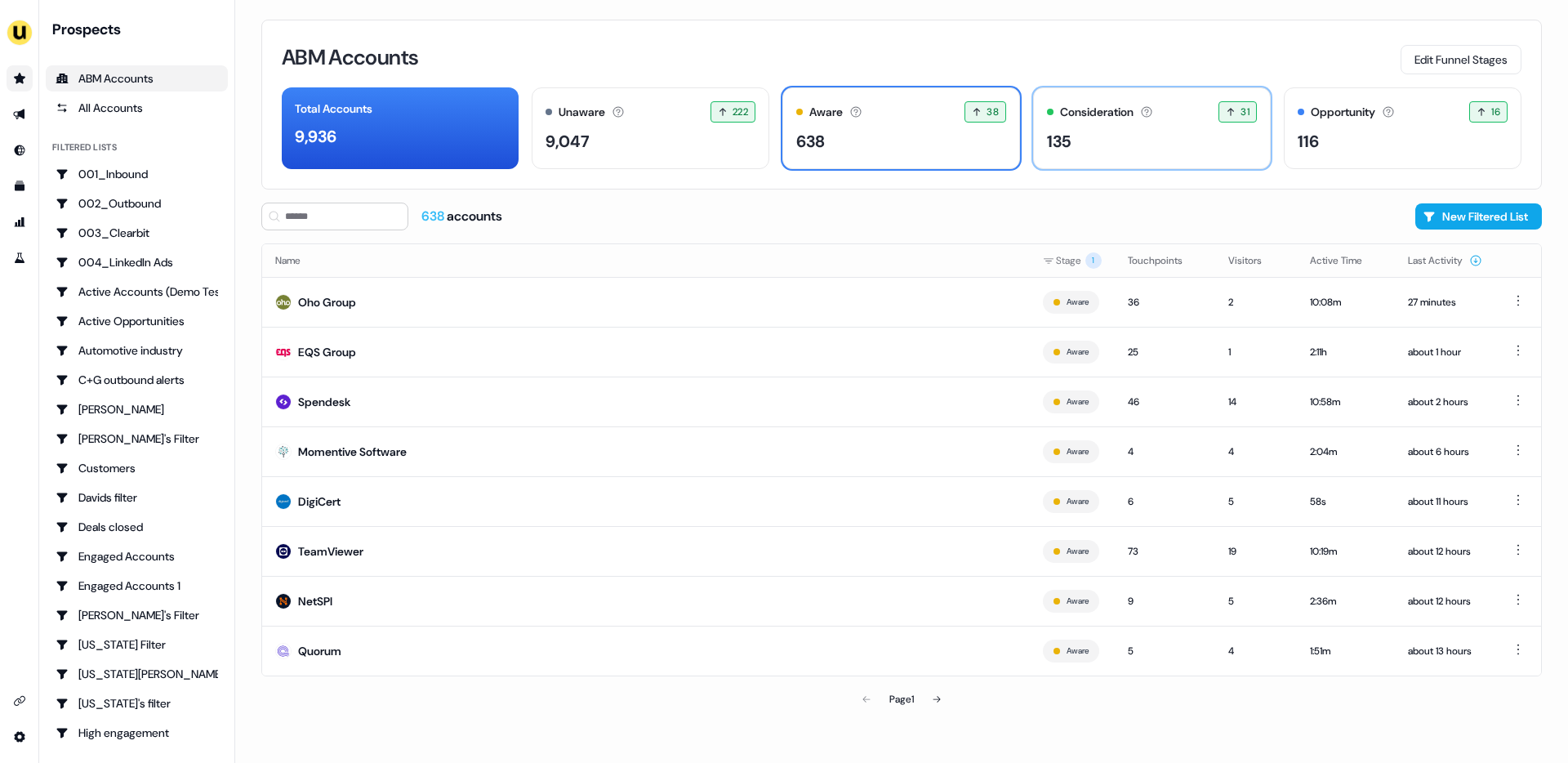
click at [1052, 109] on div at bounding box center [1050, 111] width 6 height 6
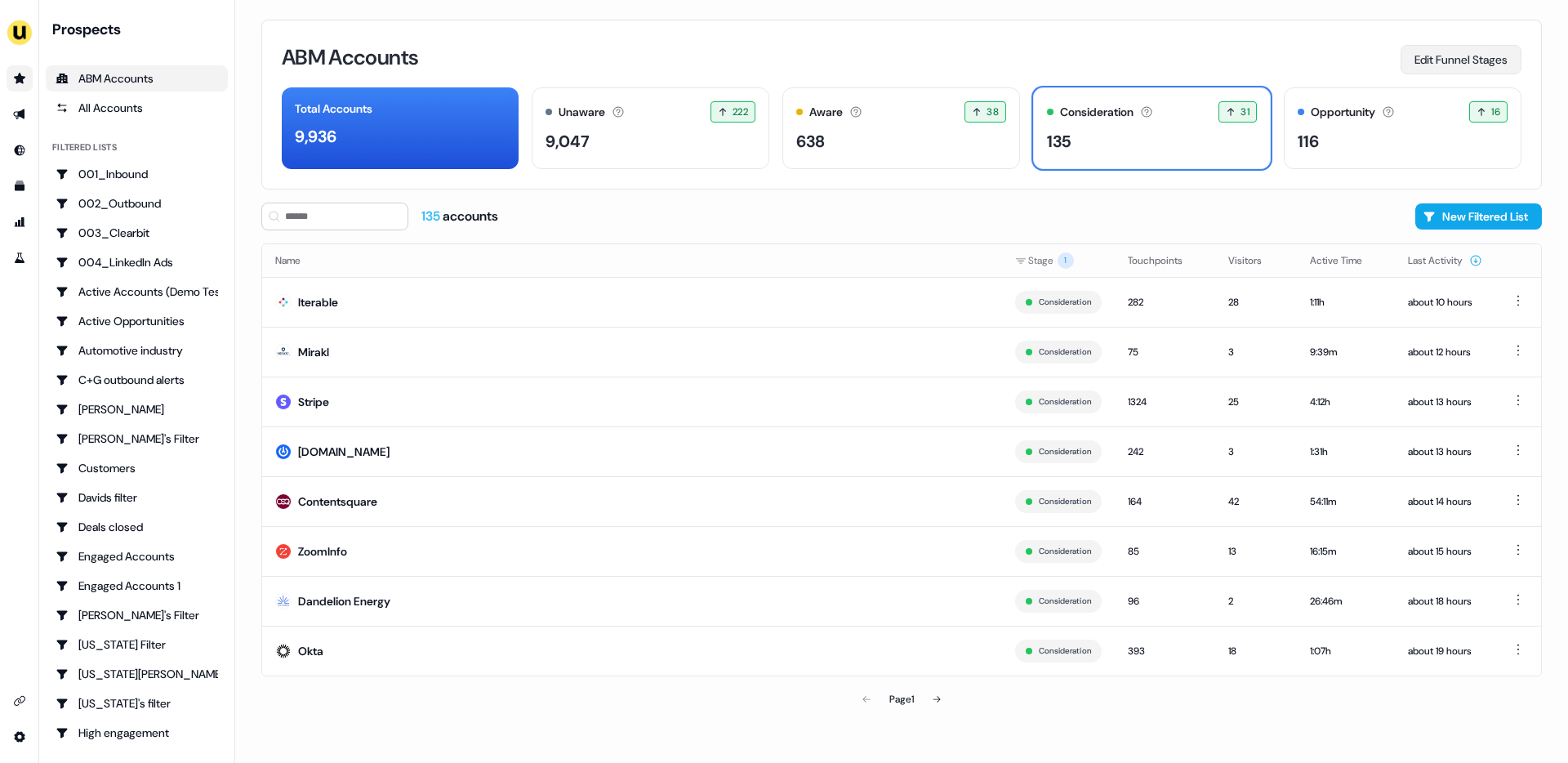
click at [1457, 57] on button "Edit Funnel Stages" at bounding box center [1461, 59] width 121 height 29
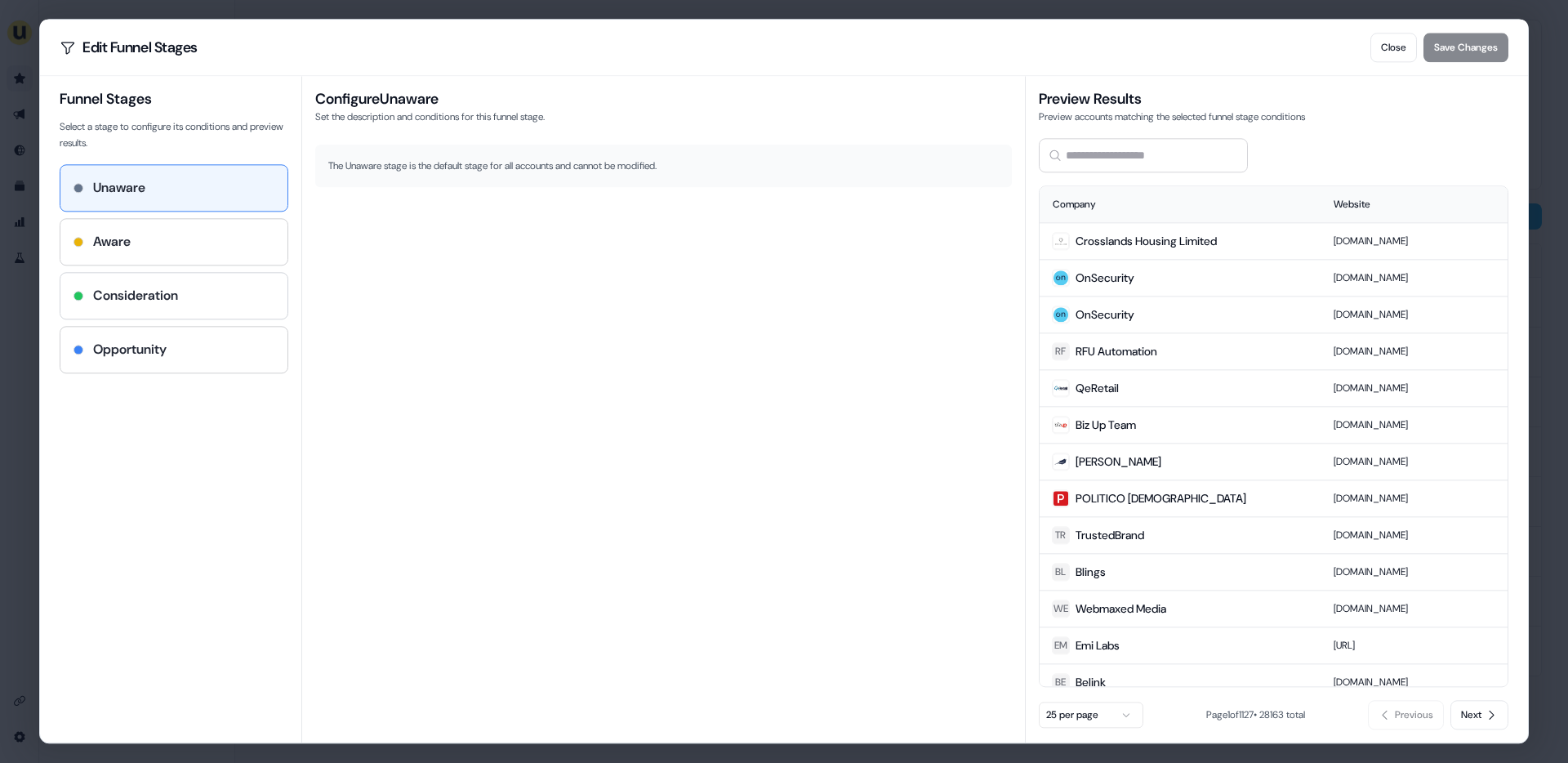
click at [143, 294] on h4 "Consideration" at bounding box center [135, 295] width 85 height 19
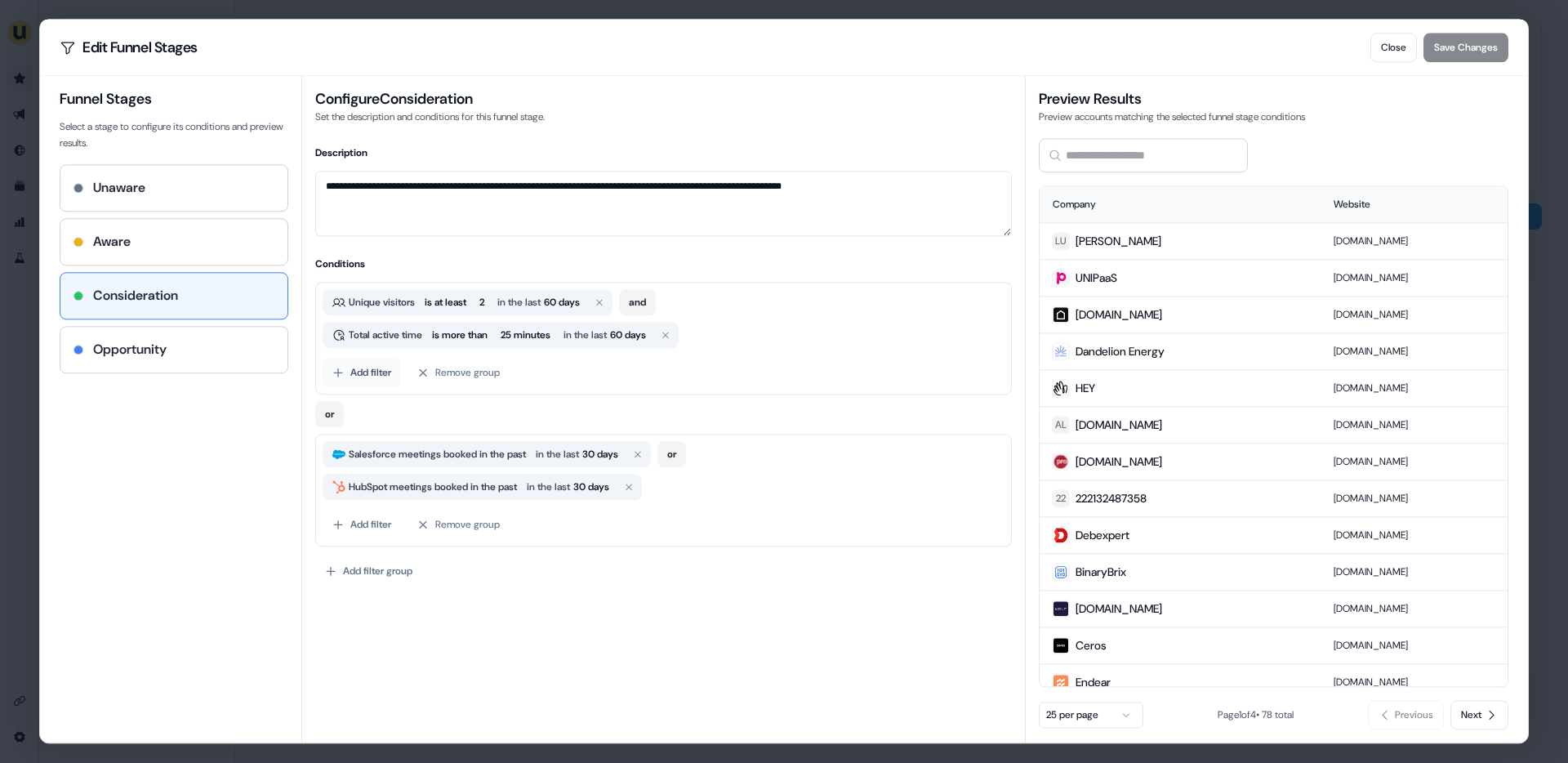
click at [352, 362] on button "Add filter" at bounding box center [362, 371] width 79 height 29
click at [272, 469] on div "Funnel Stages Select a stage to configure its conditions and preview results. U…" at bounding box center [180, 409] width 241 height 667
click at [394, 371] on button "Add filter" at bounding box center [362, 371] width 79 height 29
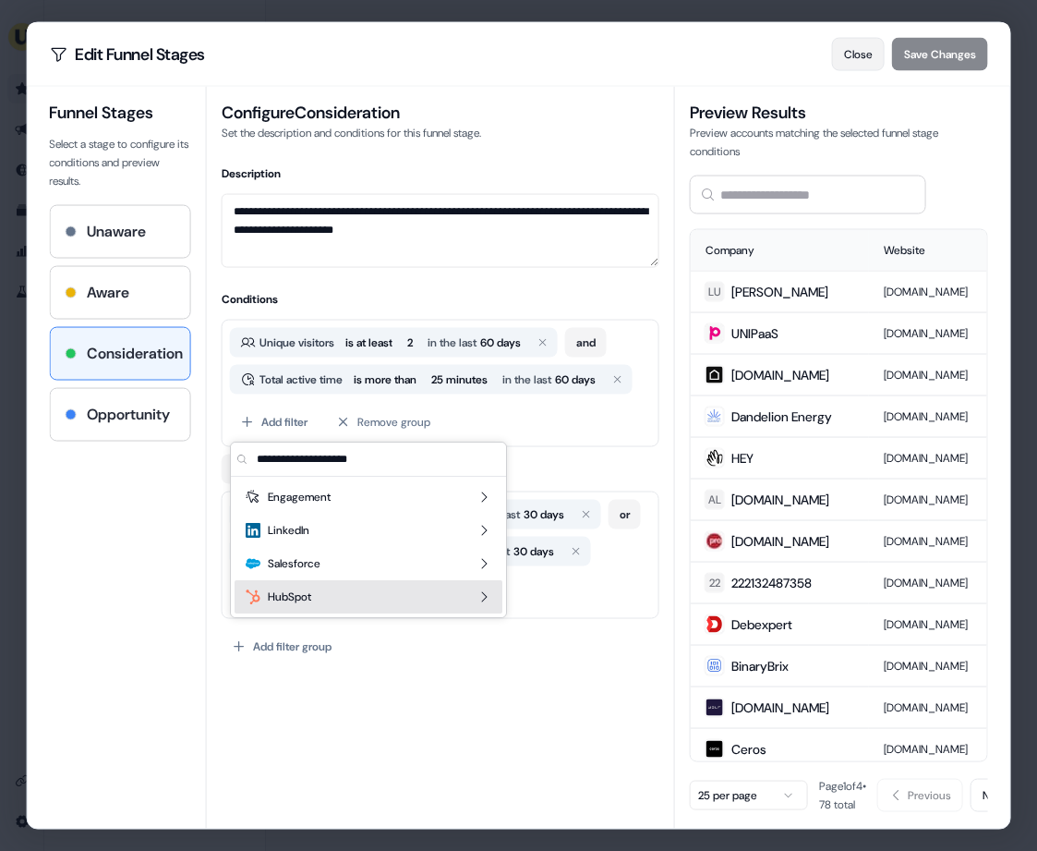
click at [876, 68] on button "Close" at bounding box center [858, 53] width 53 height 33
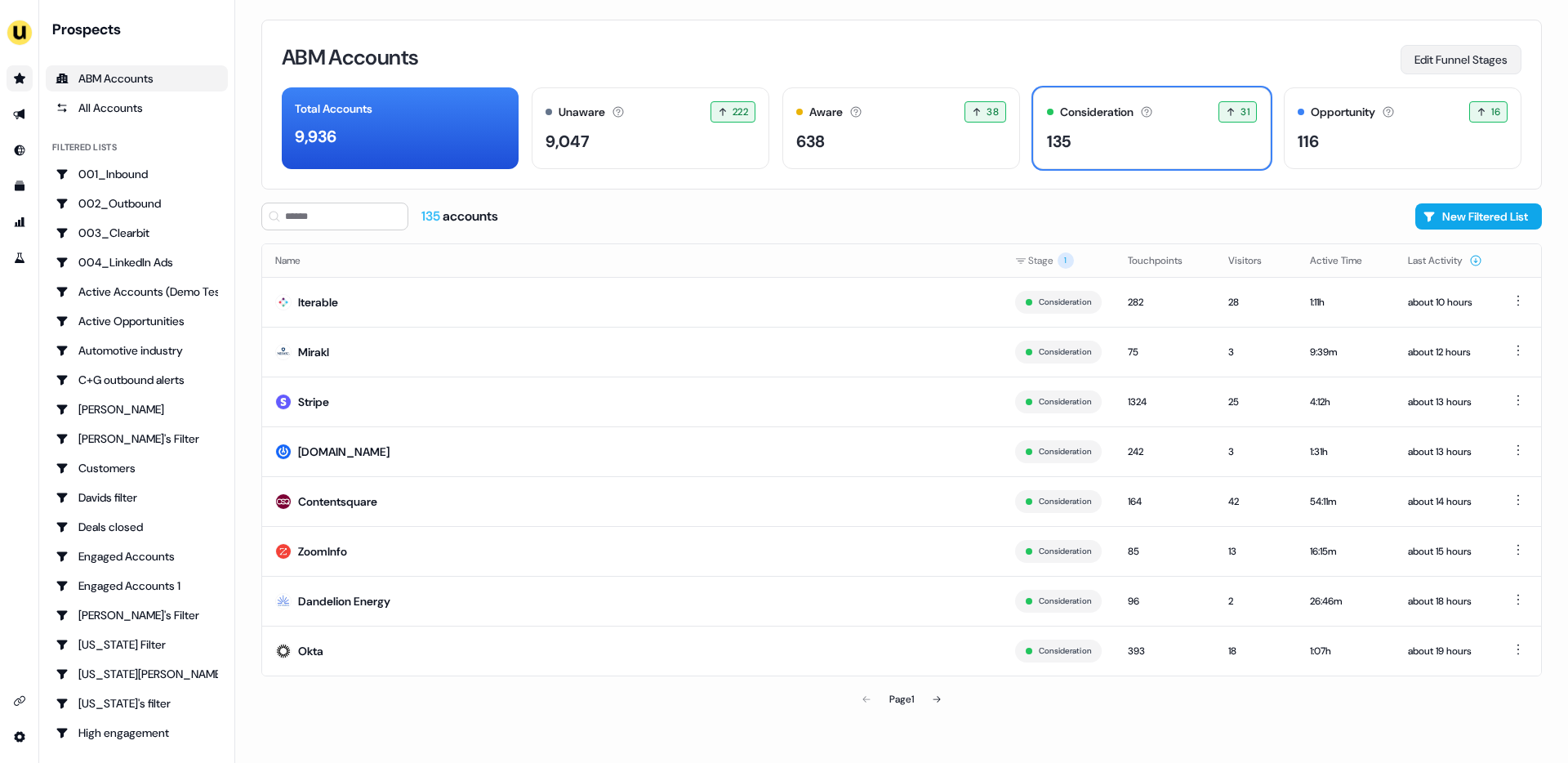
click at [1483, 55] on button "Edit Funnel Stages" at bounding box center [1461, 59] width 121 height 29
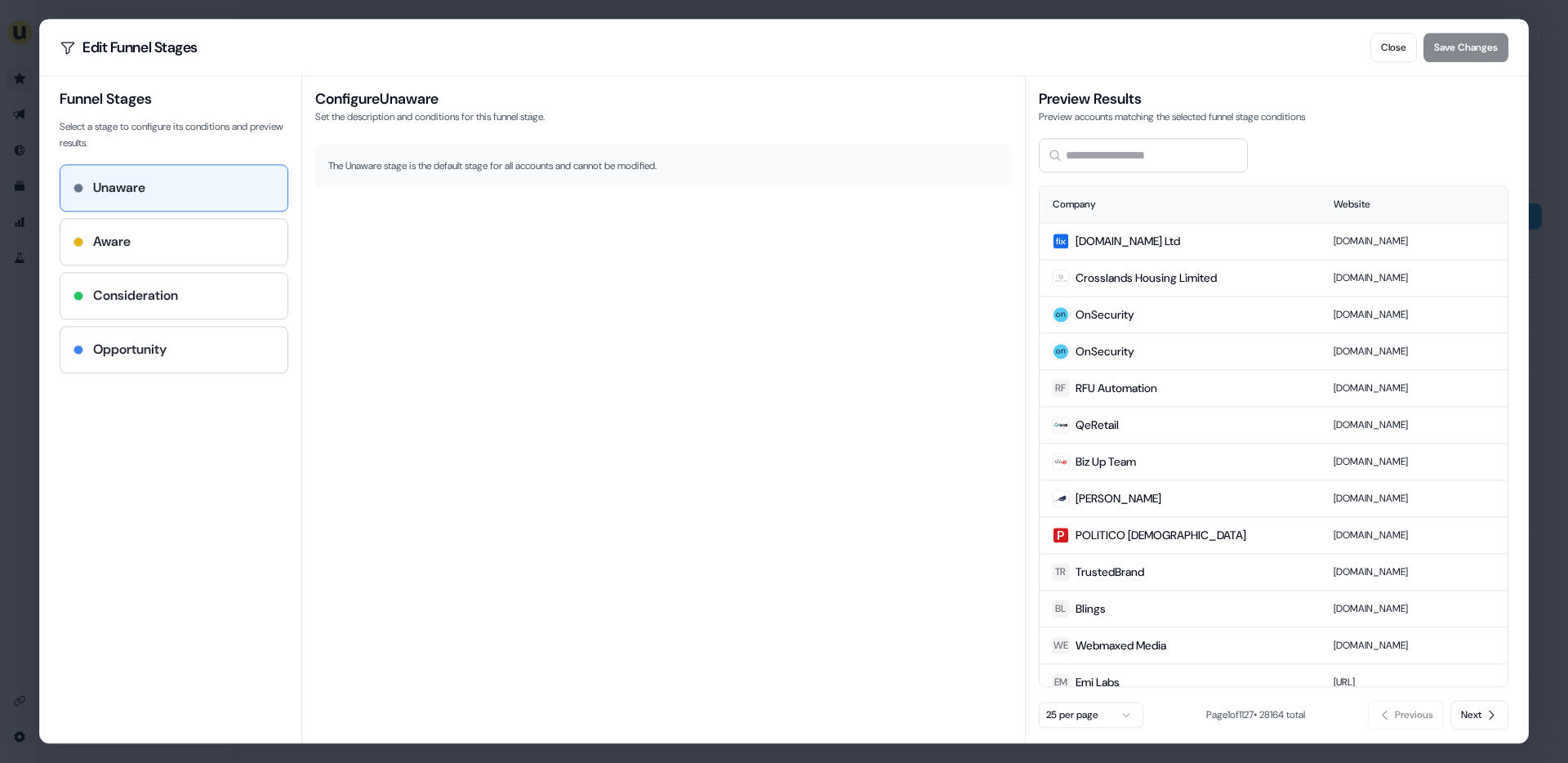
click at [210, 298] on div "Consideration" at bounding box center [173, 295] width 201 height 19
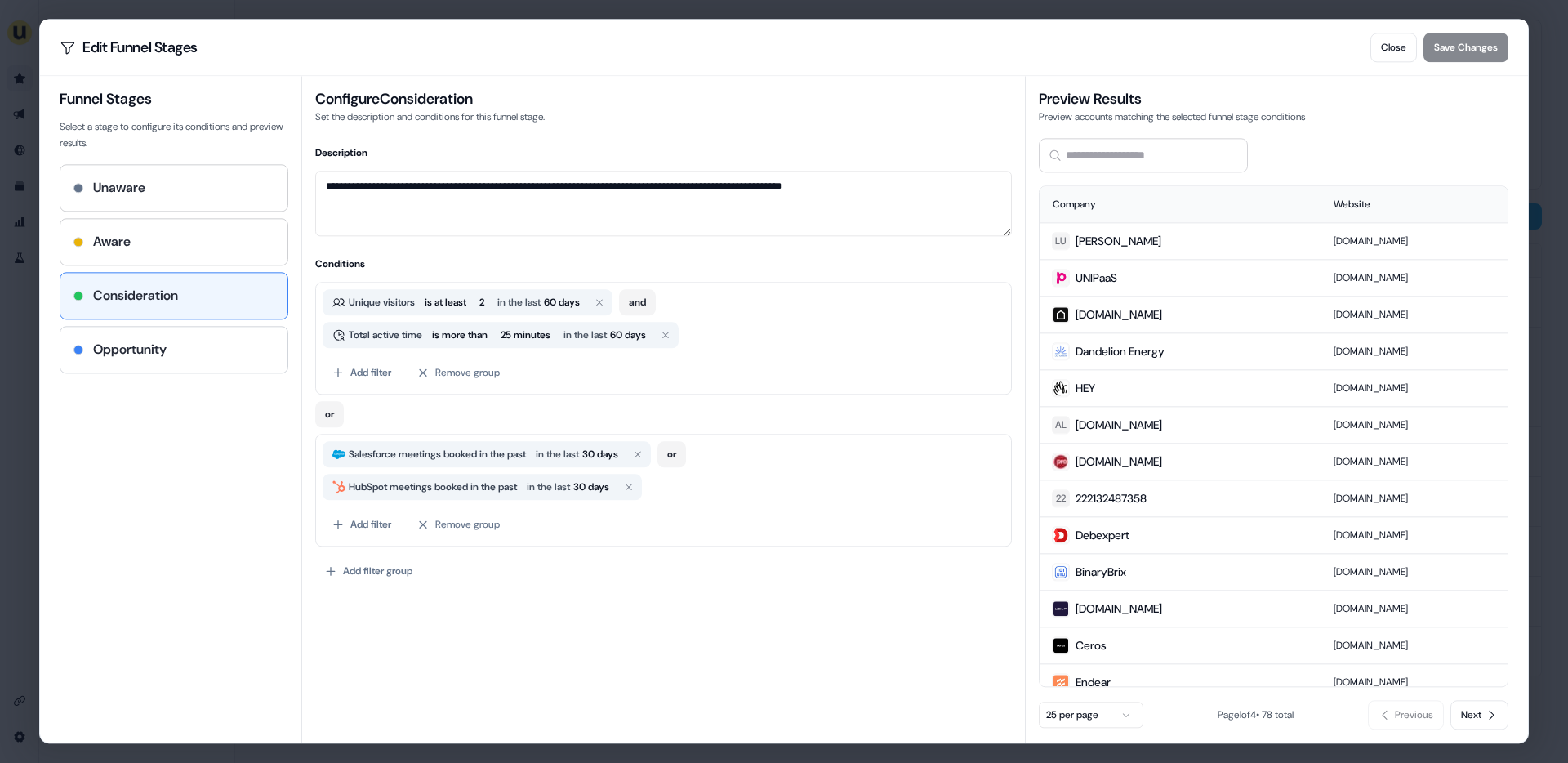
click at [219, 359] on div "Opportunity" at bounding box center [173, 349] width 227 height 46
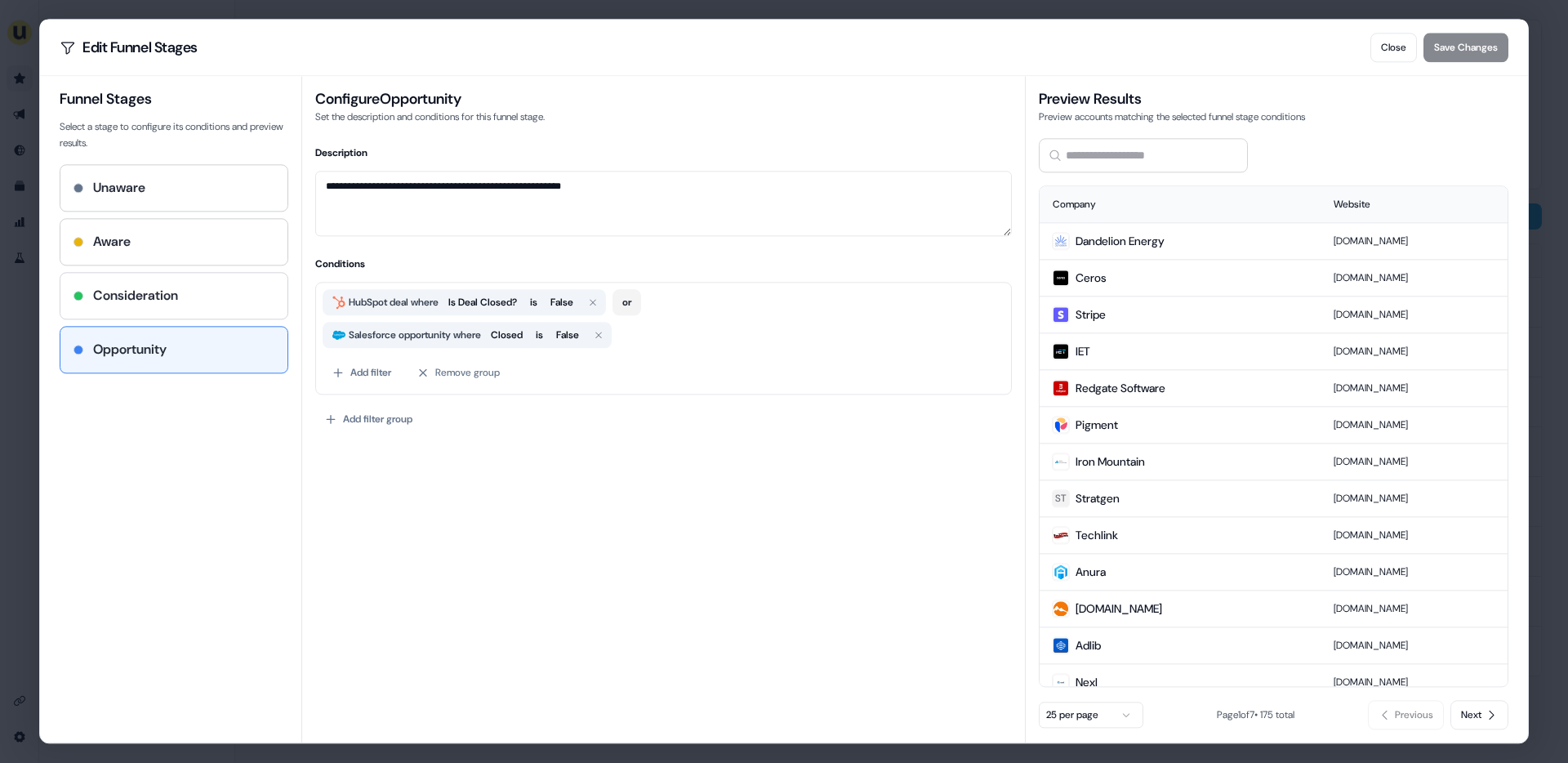
click at [201, 301] on div "Consideration" at bounding box center [173, 295] width 201 height 19
type textarea "**********"
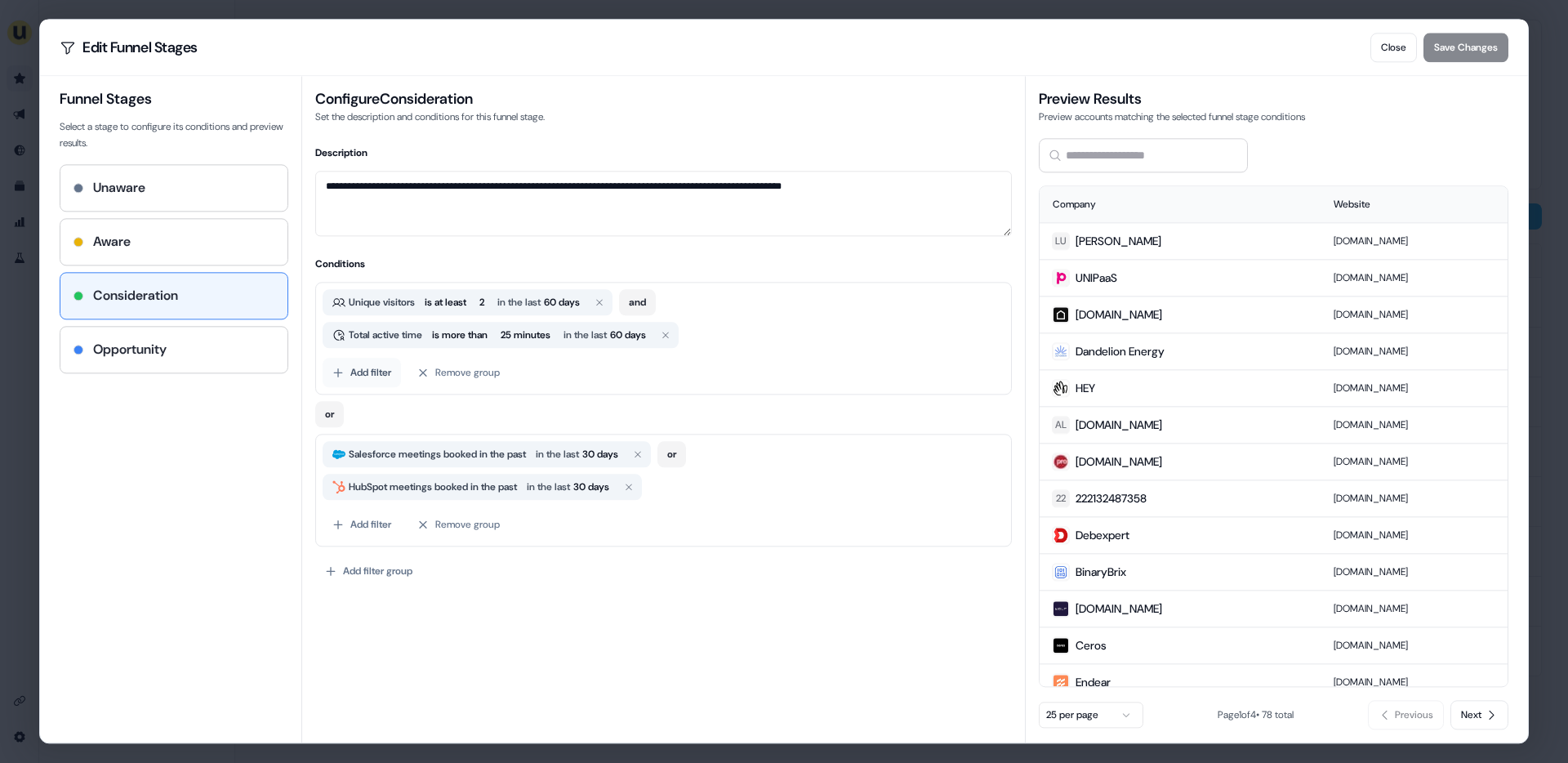
click at [371, 370] on button "Add filter" at bounding box center [362, 371] width 79 height 29
click at [539, 468] on div "LinkedIn" at bounding box center [445, 468] width 237 height 29
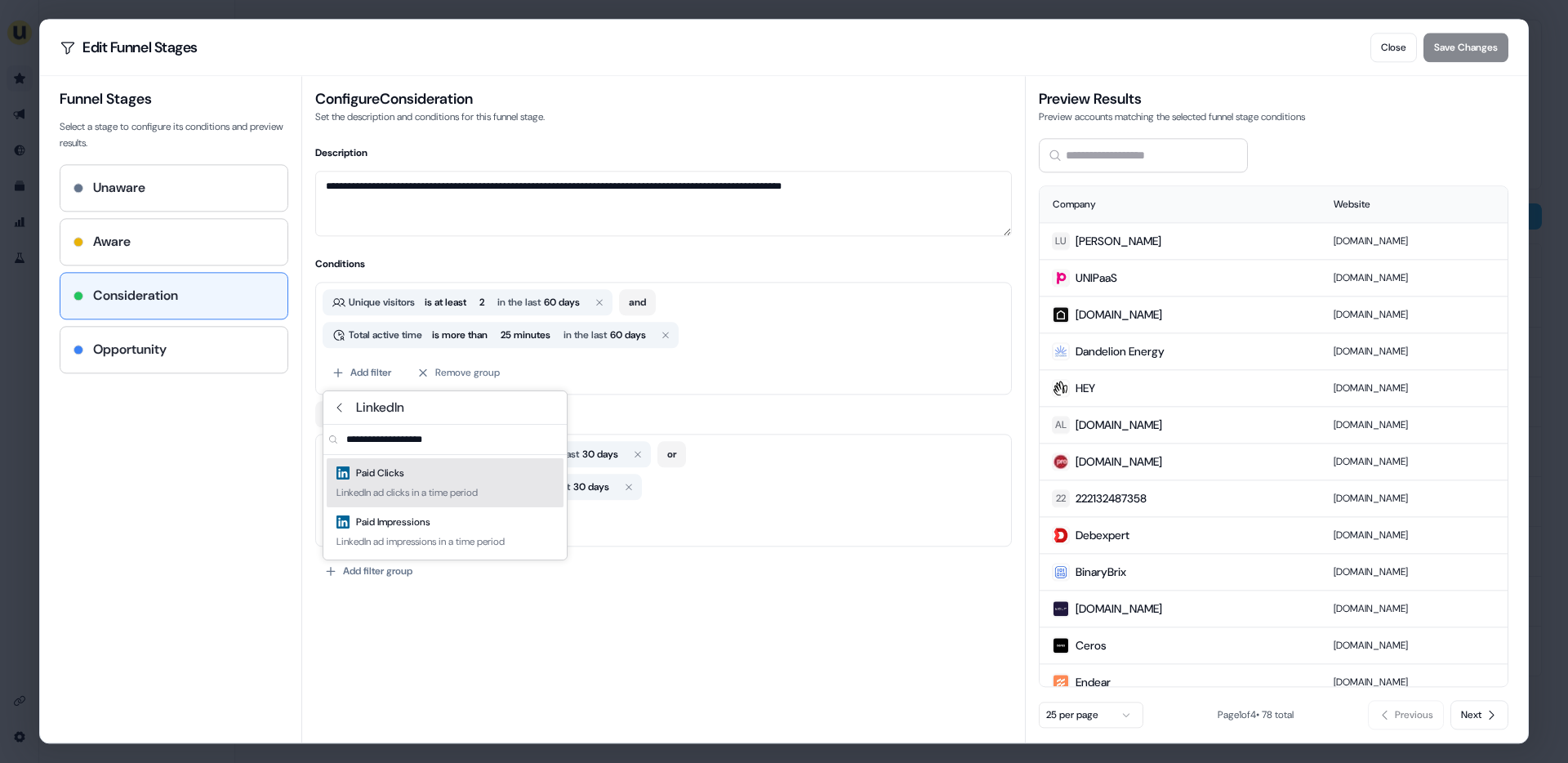
click at [539, 469] on div "Paid Clicks LinkedIn ad clicks in a time period" at bounding box center [445, 482] width 237 height 49
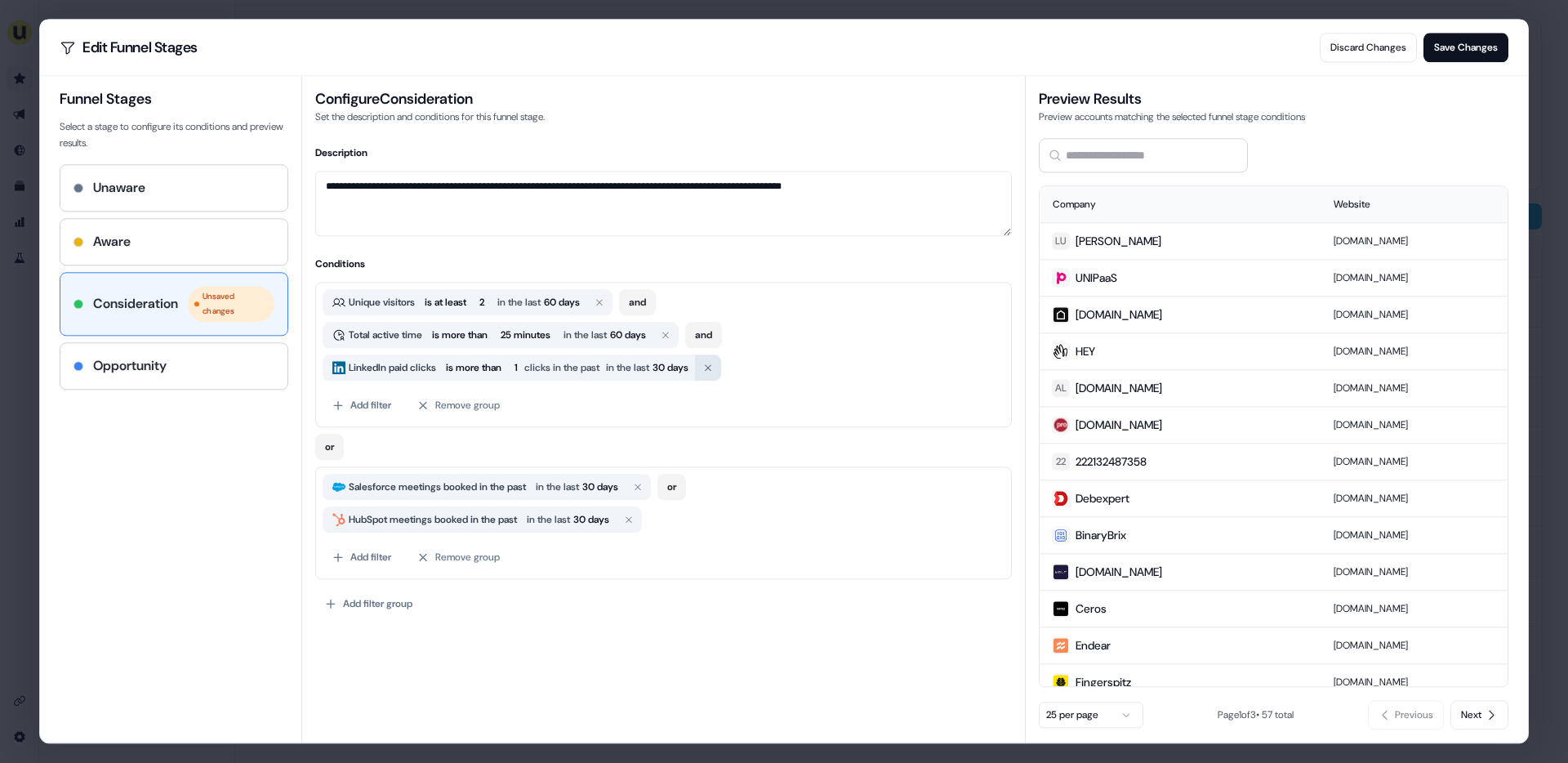
click at [713, 364] on icon "button" at bounding box center [708, 367] width 10 height 10
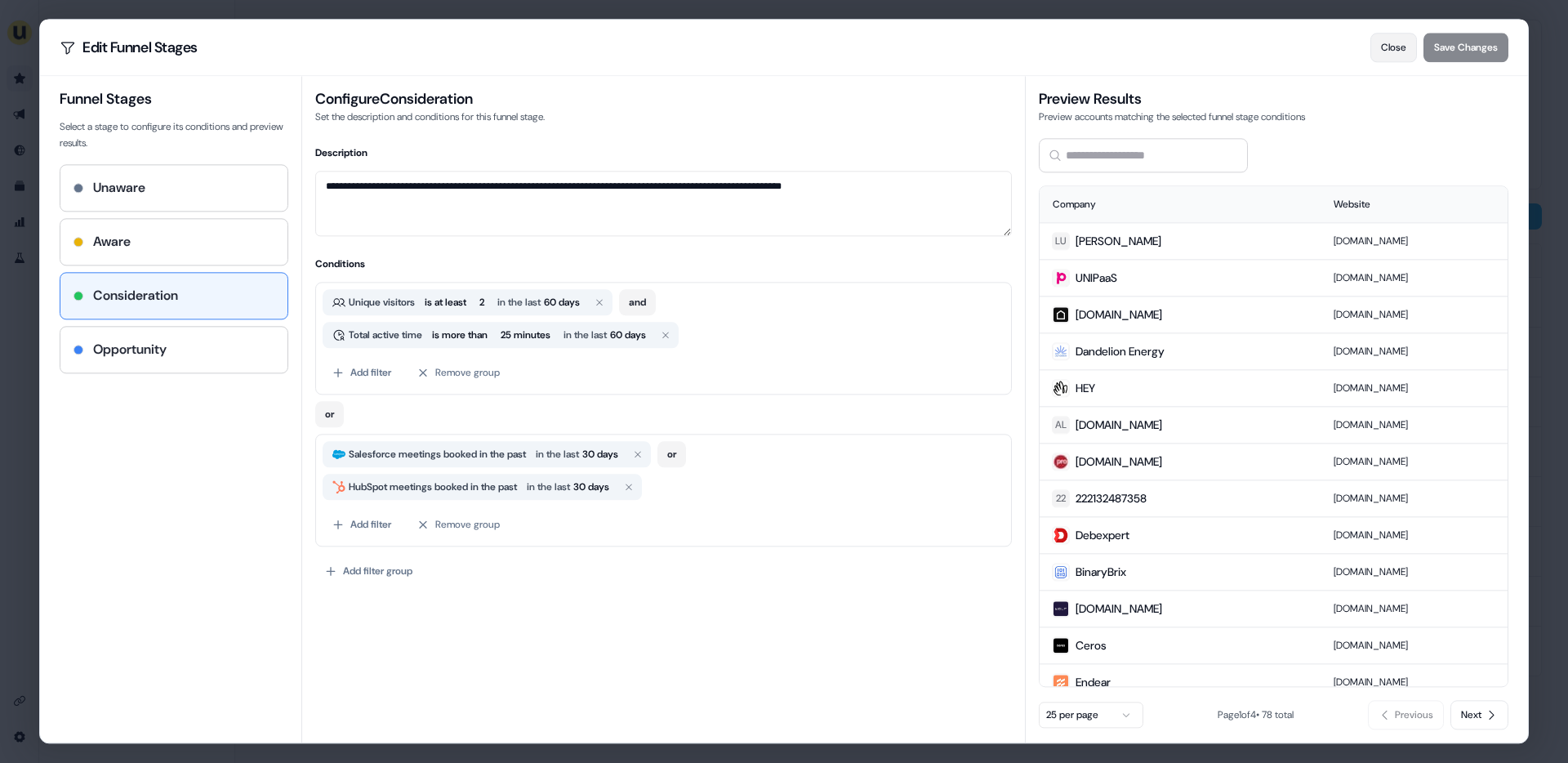
click at [1384, 48] on button "Close" at bounding box center [1394, 47] width 47 height 29
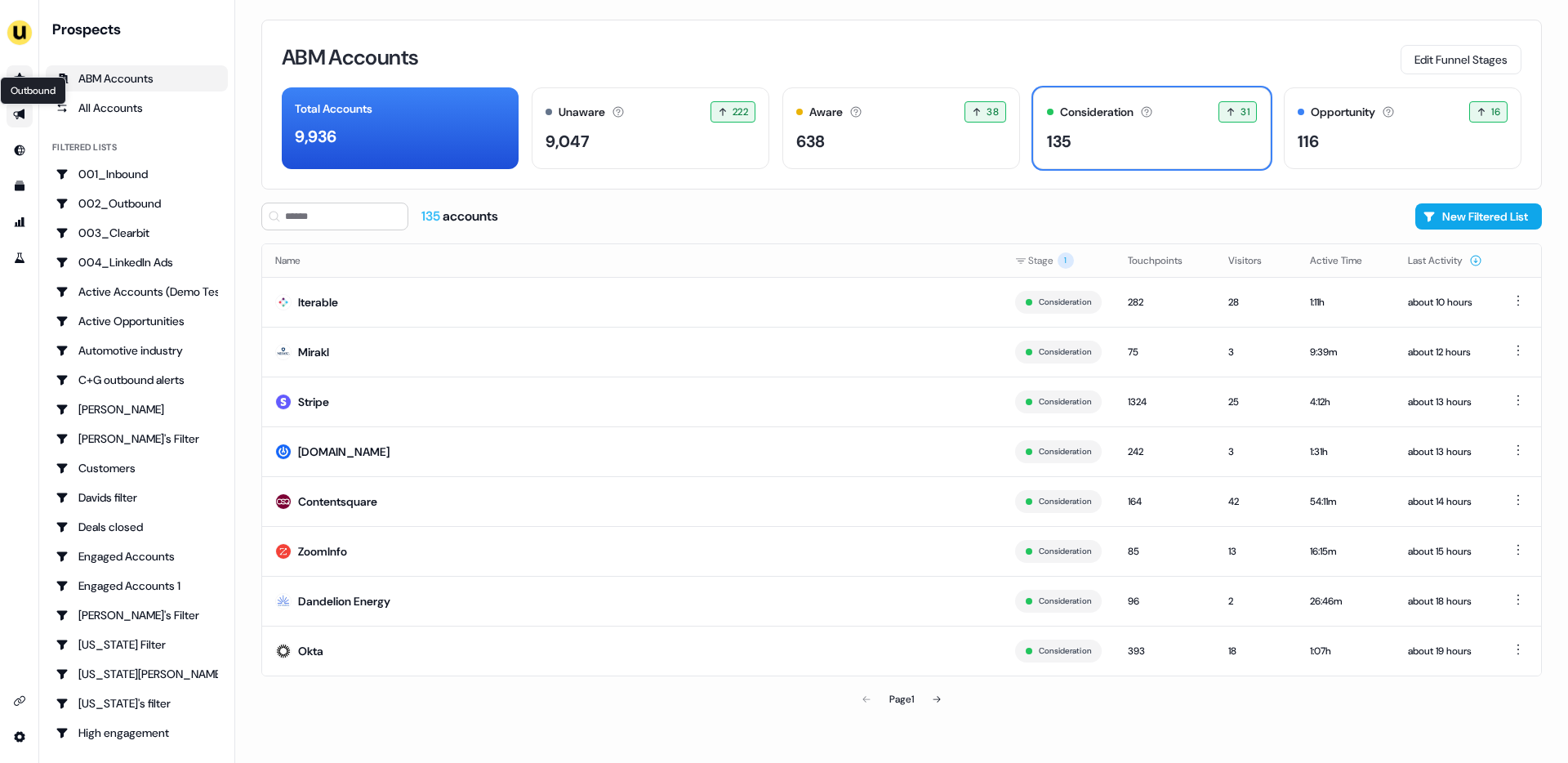
click at [19, 112] on icon "Go to outbound experience" at bounding box center [19, 115] width 11 height 11
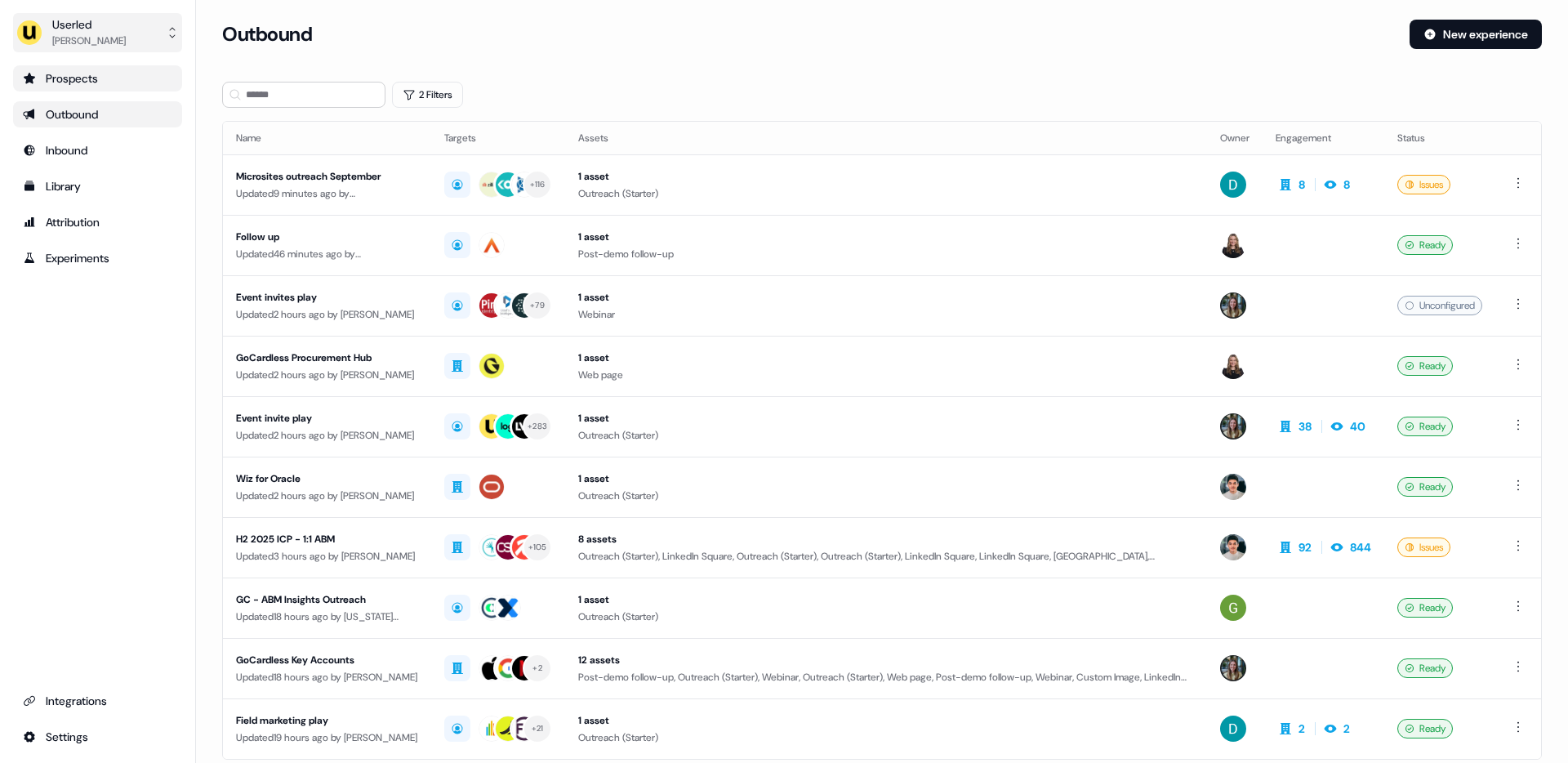
click at [97, 30] on div "Userled" at bounding box center [88, 24] width 73 height 16
click at [80, 77] on div "Impersonate (Admin)" at bounding box center [96, 76] width 155 height 29
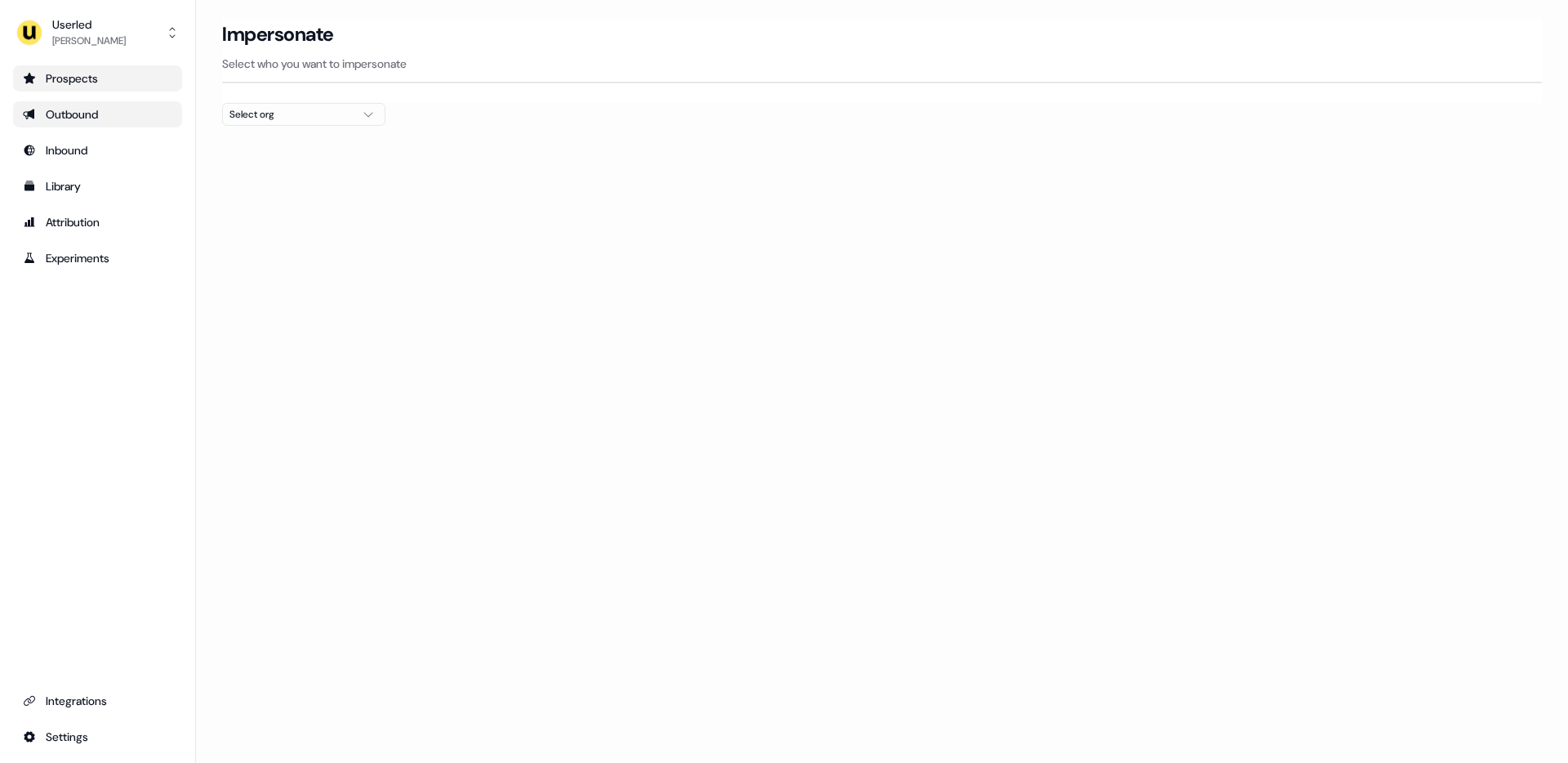
click at [258, 112] on div "Select org" at bounding box center [290, 114] width 123 height 16
type input "***"
click at [250, 172] on div "Rohirrim" at bounding box center [303, 173] width 162 height 27
click at [274, 190] on div "Rohirrim" at bounding box center [303, 200] width 162 height 27
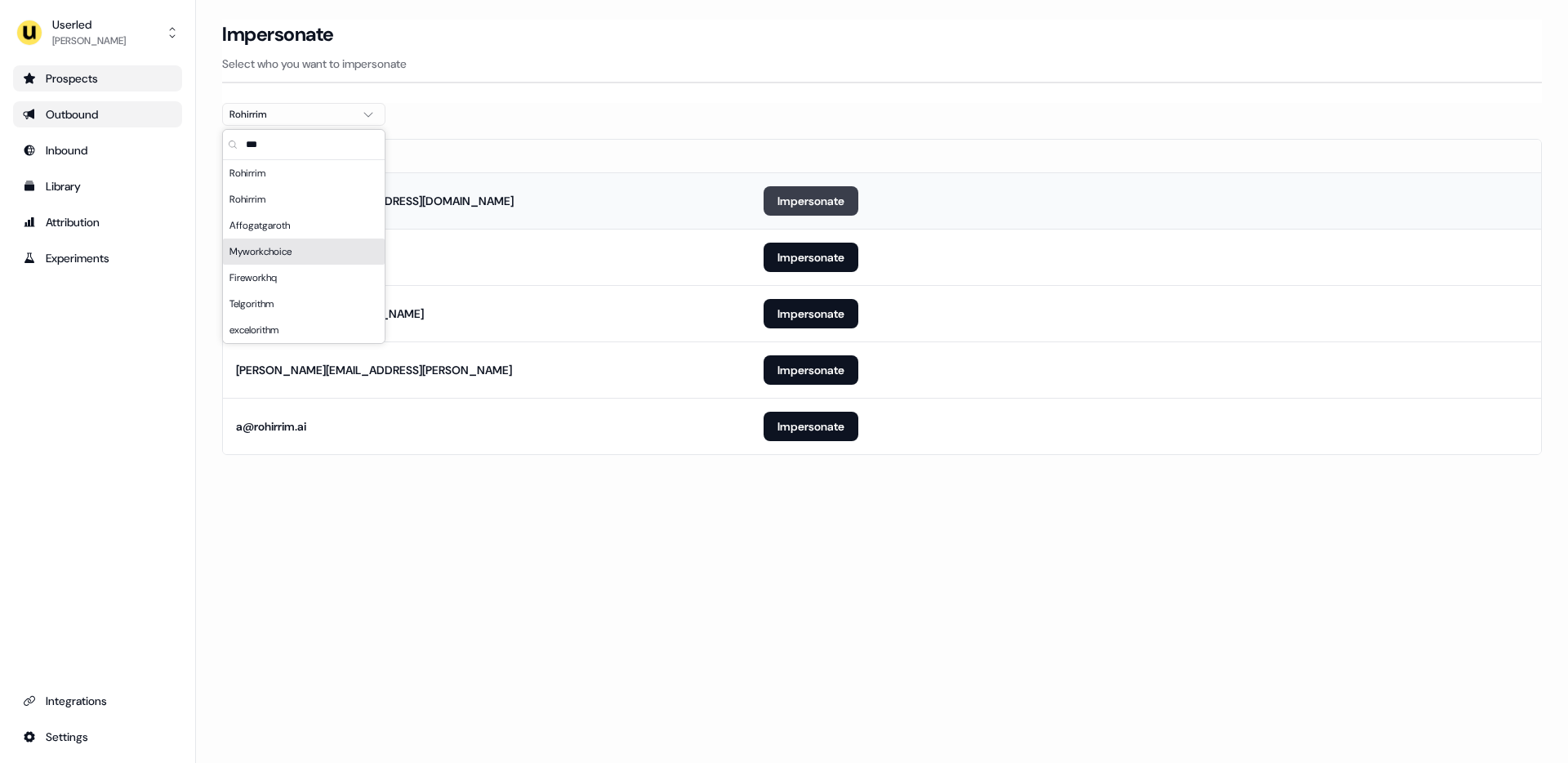
click at [809, 209] on button "Impersonate" at bounding box center [810, 201] width 95 height 29
